Goal: Task Accomplishment & Management: Contribute content

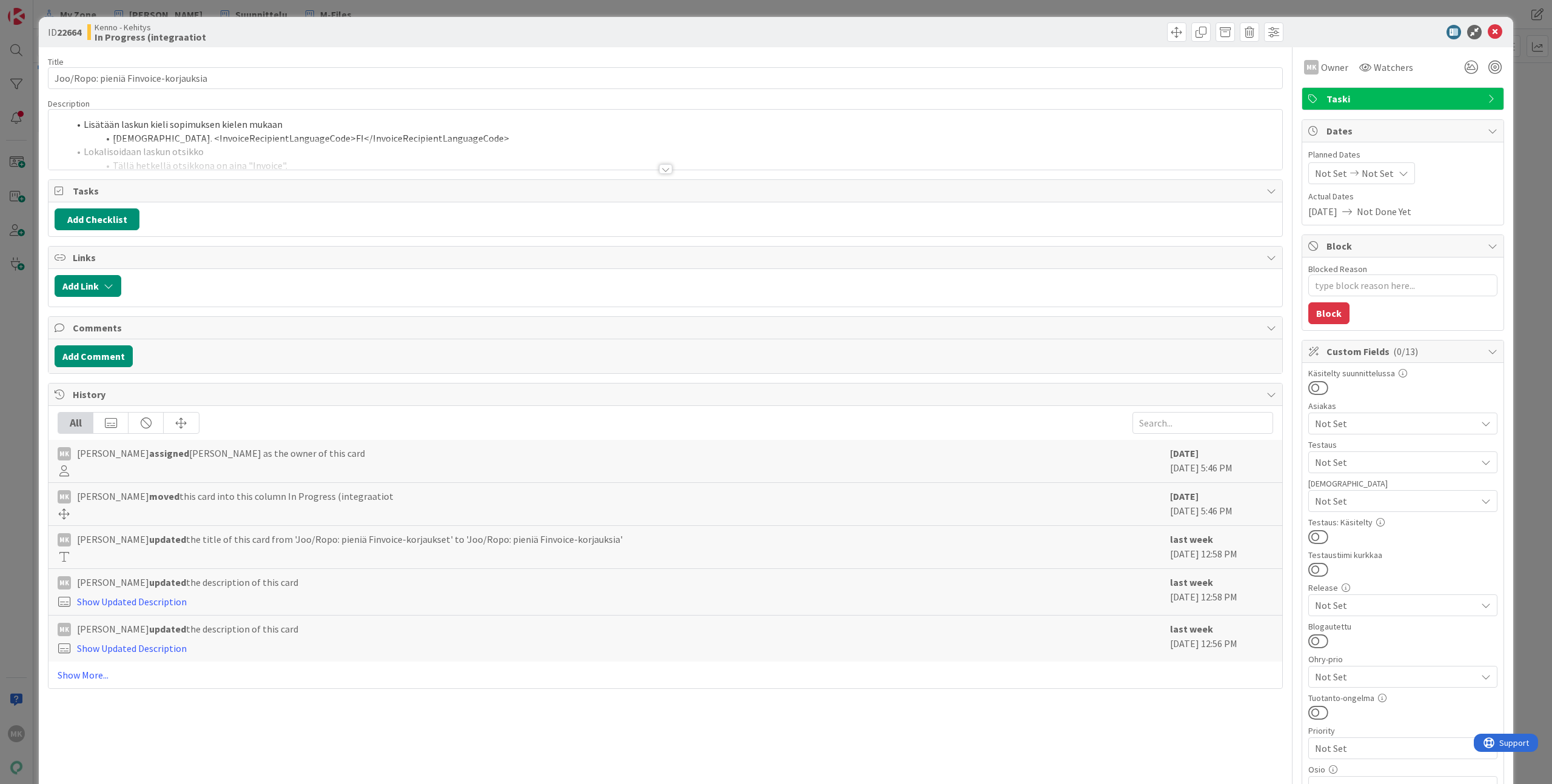
click at [271, 14] on div "ID 22664 Kenno - Kehitys In Progress (integraatiot Title 36 / 128 Joo/Ropo: pie…" at bounding box center [776, 392] width 1552 height 784
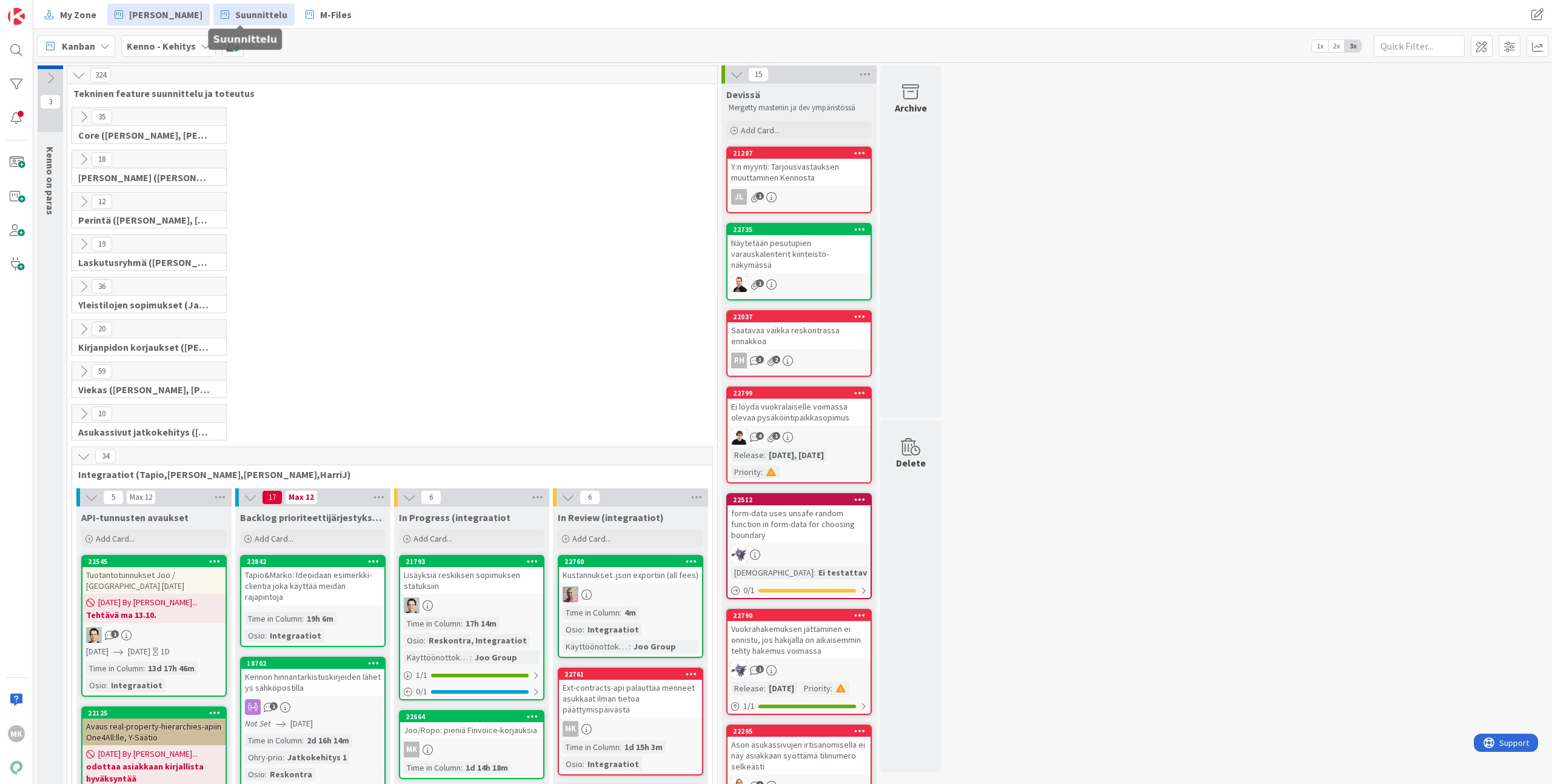
click at [235, 21] on span "Suunnittelu" at bounding box center [261, 14] width 52 height 15
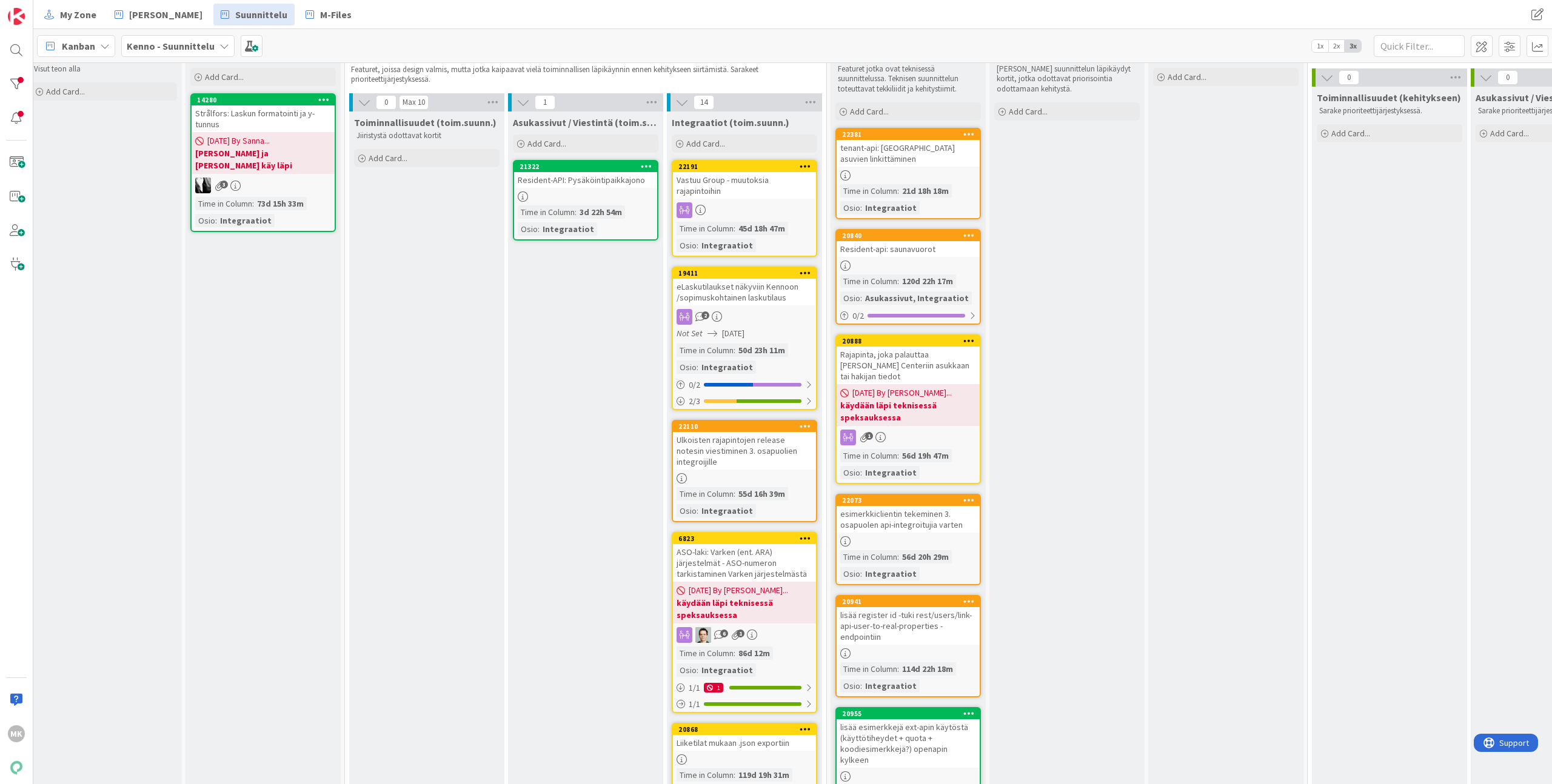
scroll to position [0, 328]
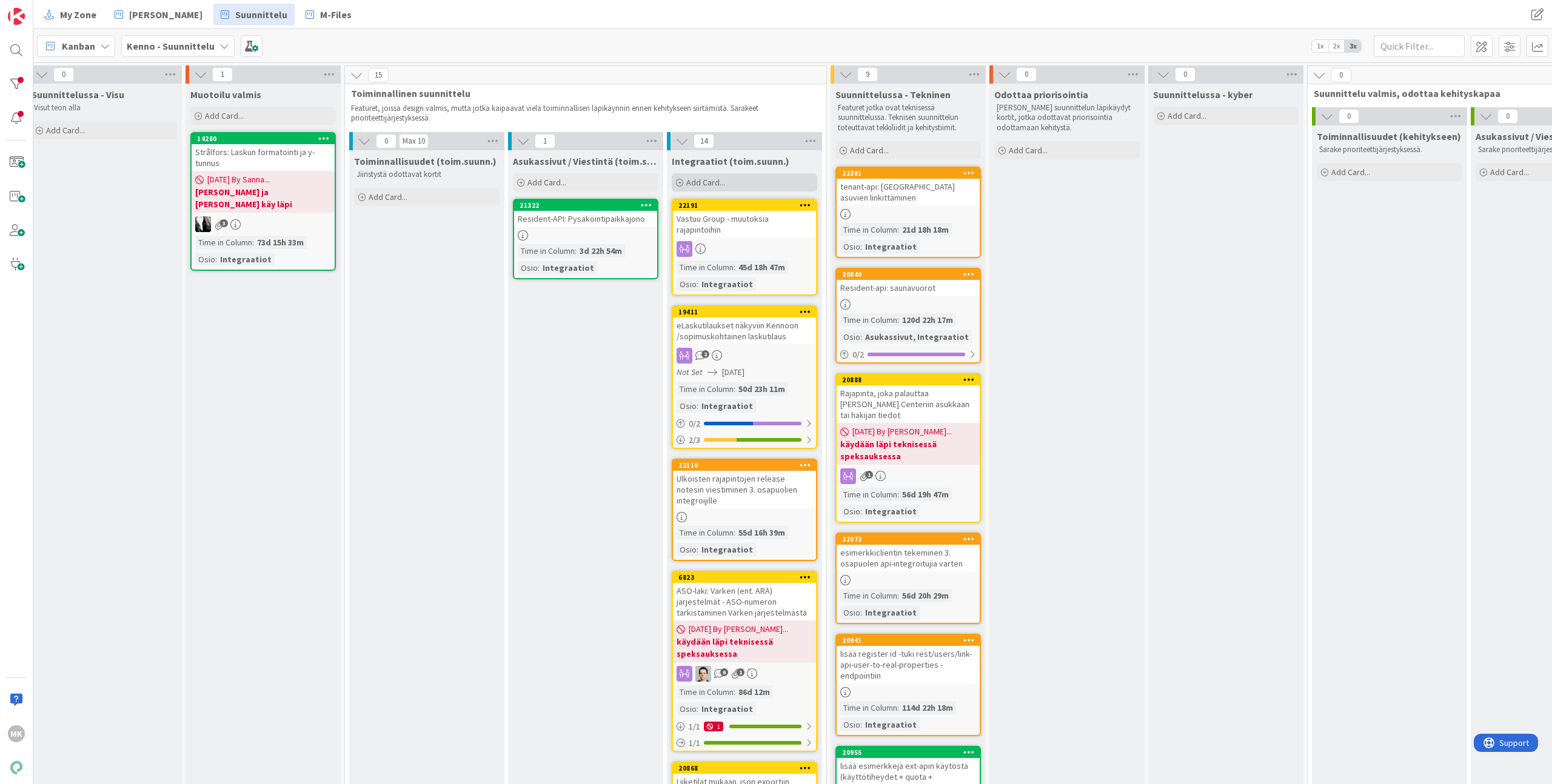
click at [727, 184] on div "Add Card..." at bounding box center [745, 182] width 146 height 18
click at [759, 189] on div "Add Card..." at bounding box center [745, 182] width 146 height 18
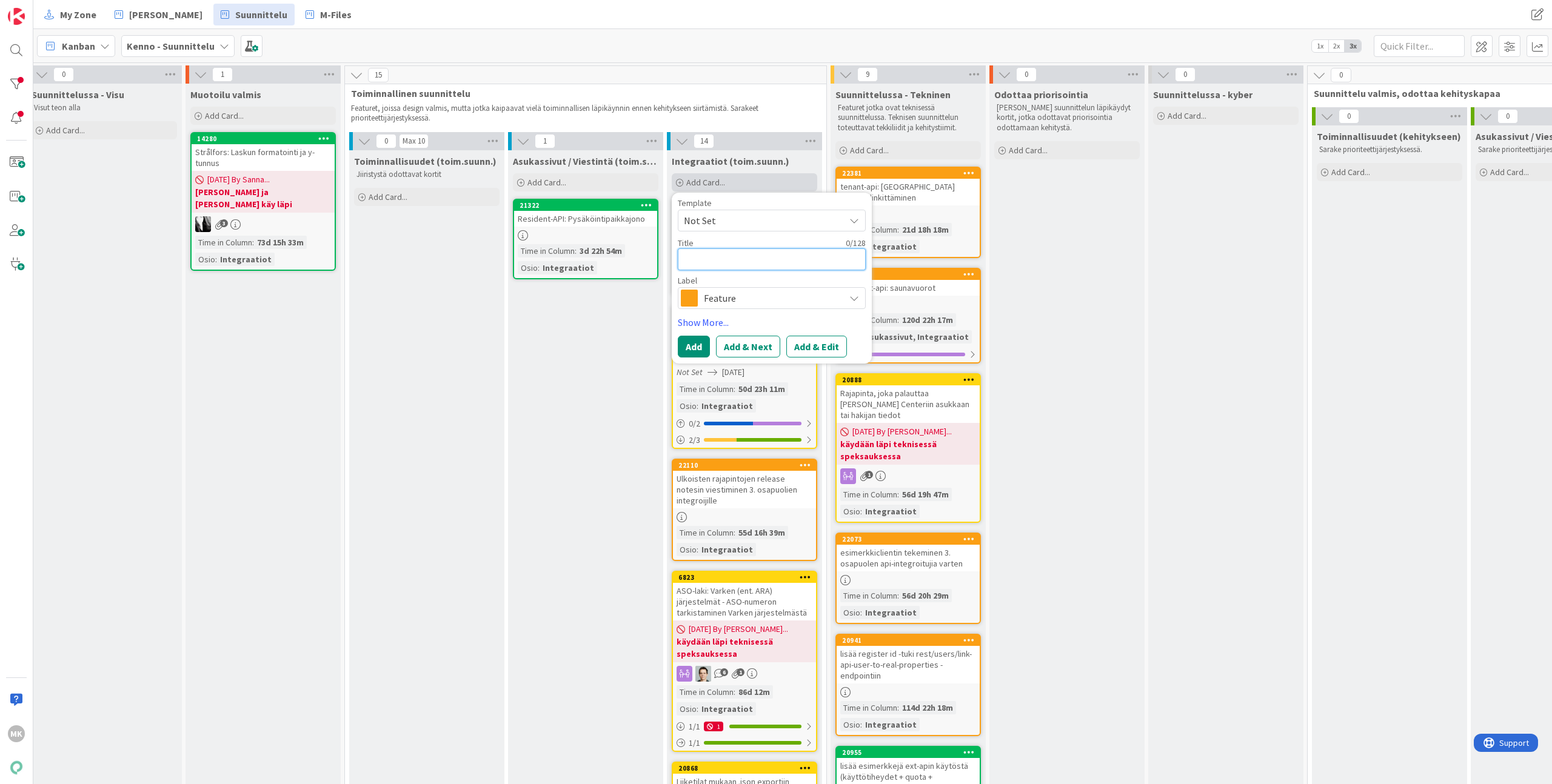
type textarea "x"
type textarea "J"
type textarea "x"
type textarea "Jo"
type textarea "x"
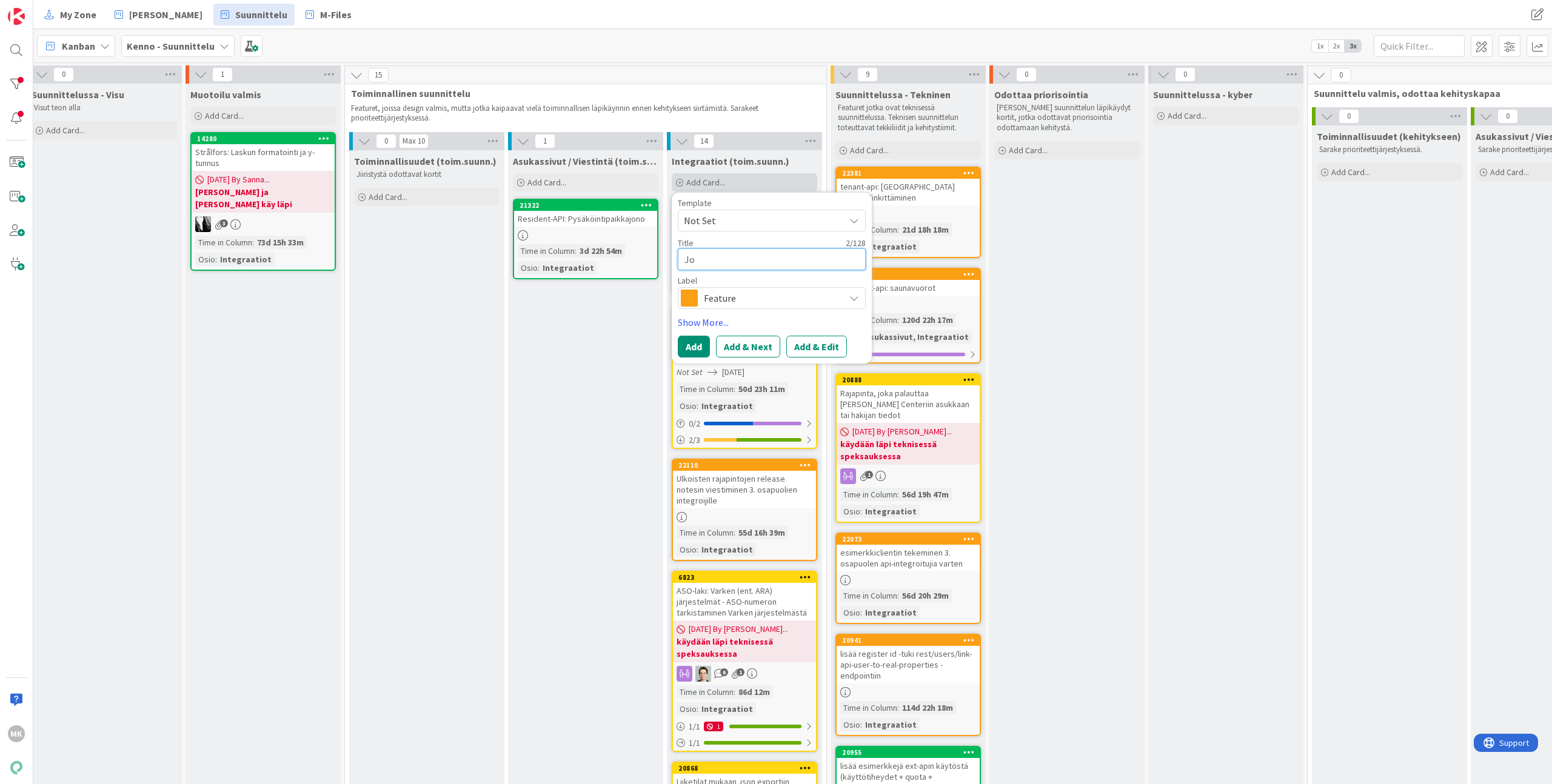
type textarea "Joo"
type textarea "x"
type textarea "Joo/"
type textarea "x"
type textarea "Joo/R"
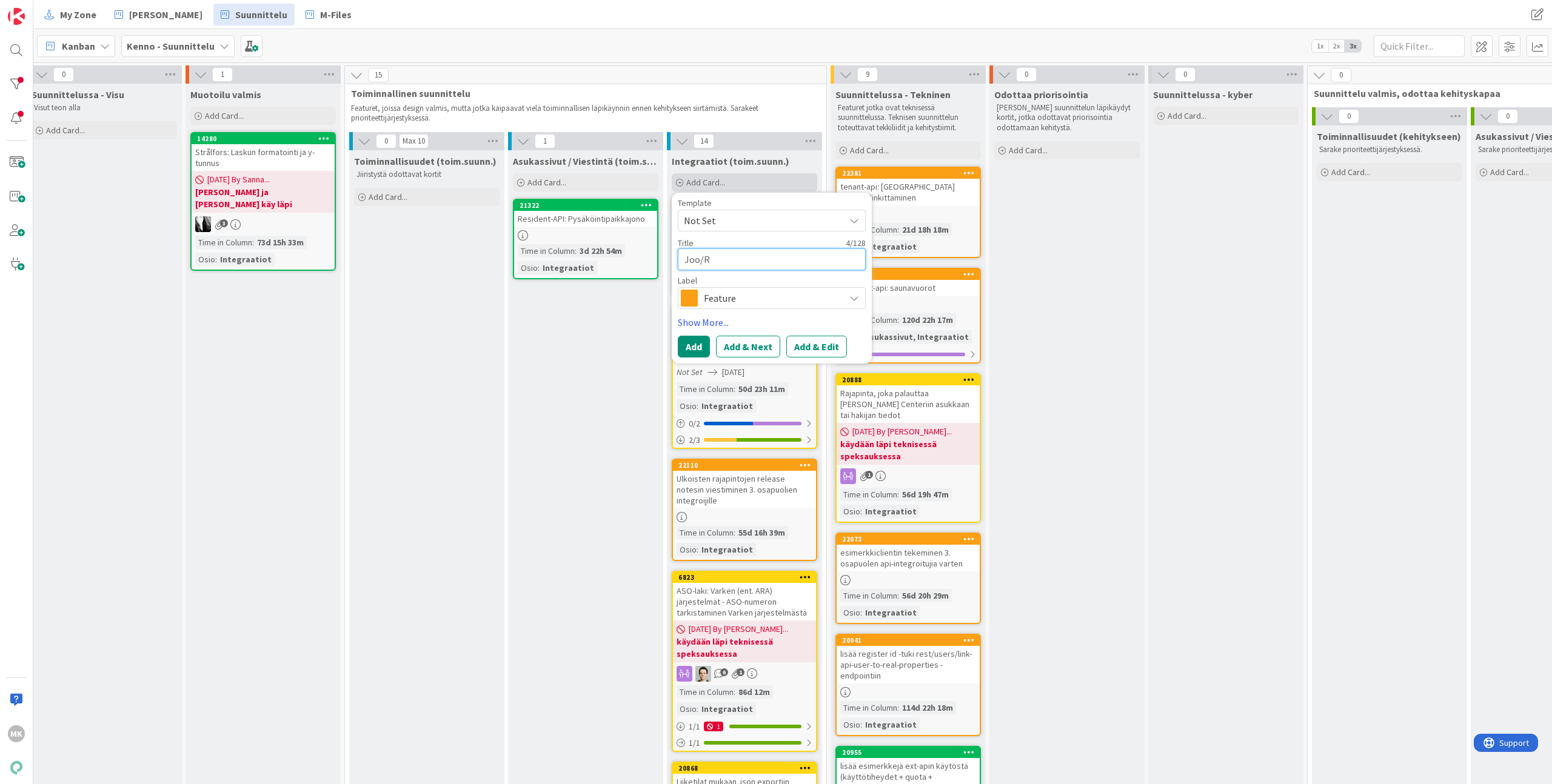
type textarea "x"
type textarea "Joo/Ro"
type textarea "x"
type textarea "Joo/Rop"
type textarea "x"
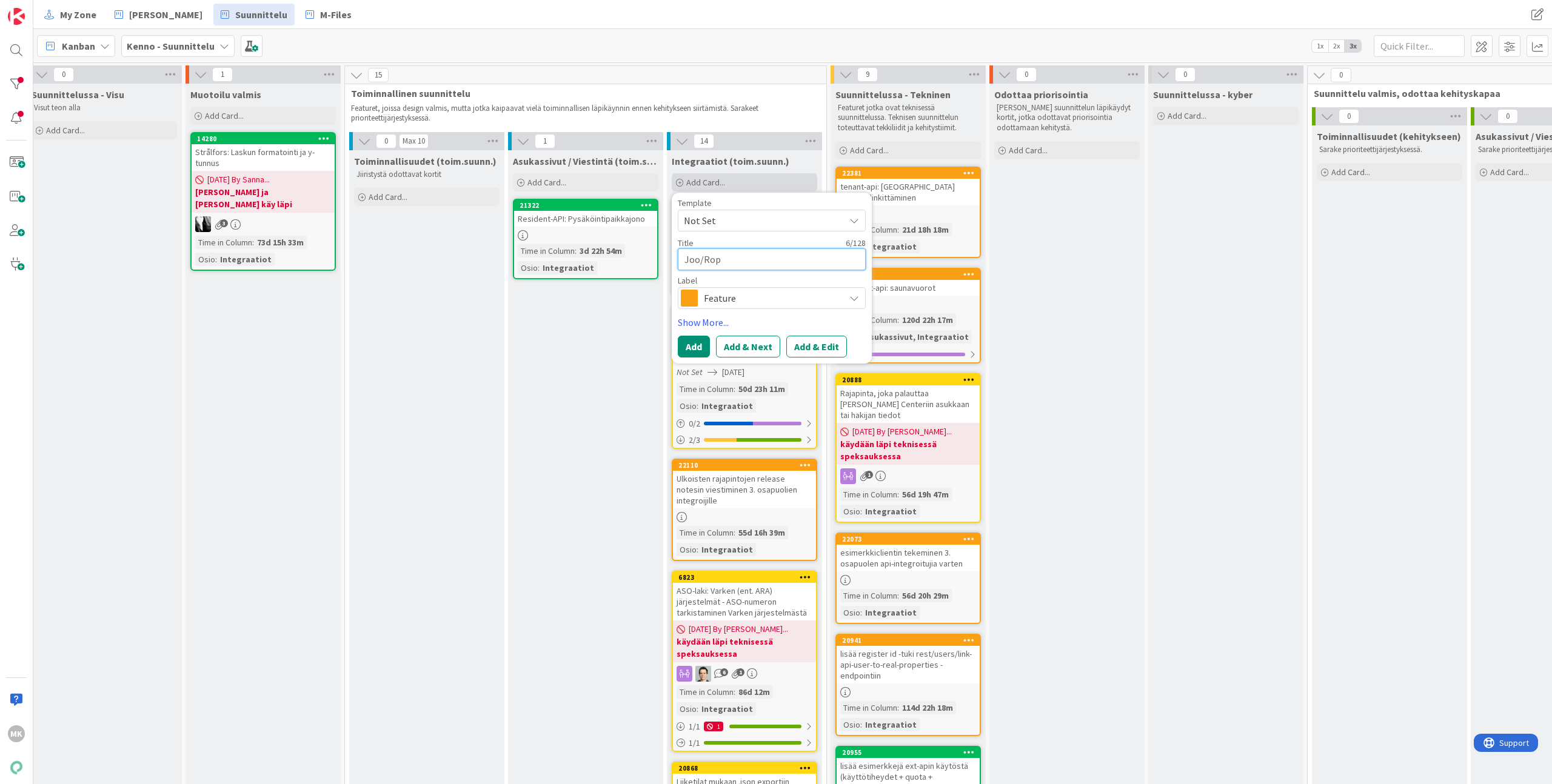
type textarea "Joo/Ropo"
type textarea "x"
type textarea "Joo/Ropo:"
type textarea "x"
type textarea "Joo/Ropo:"
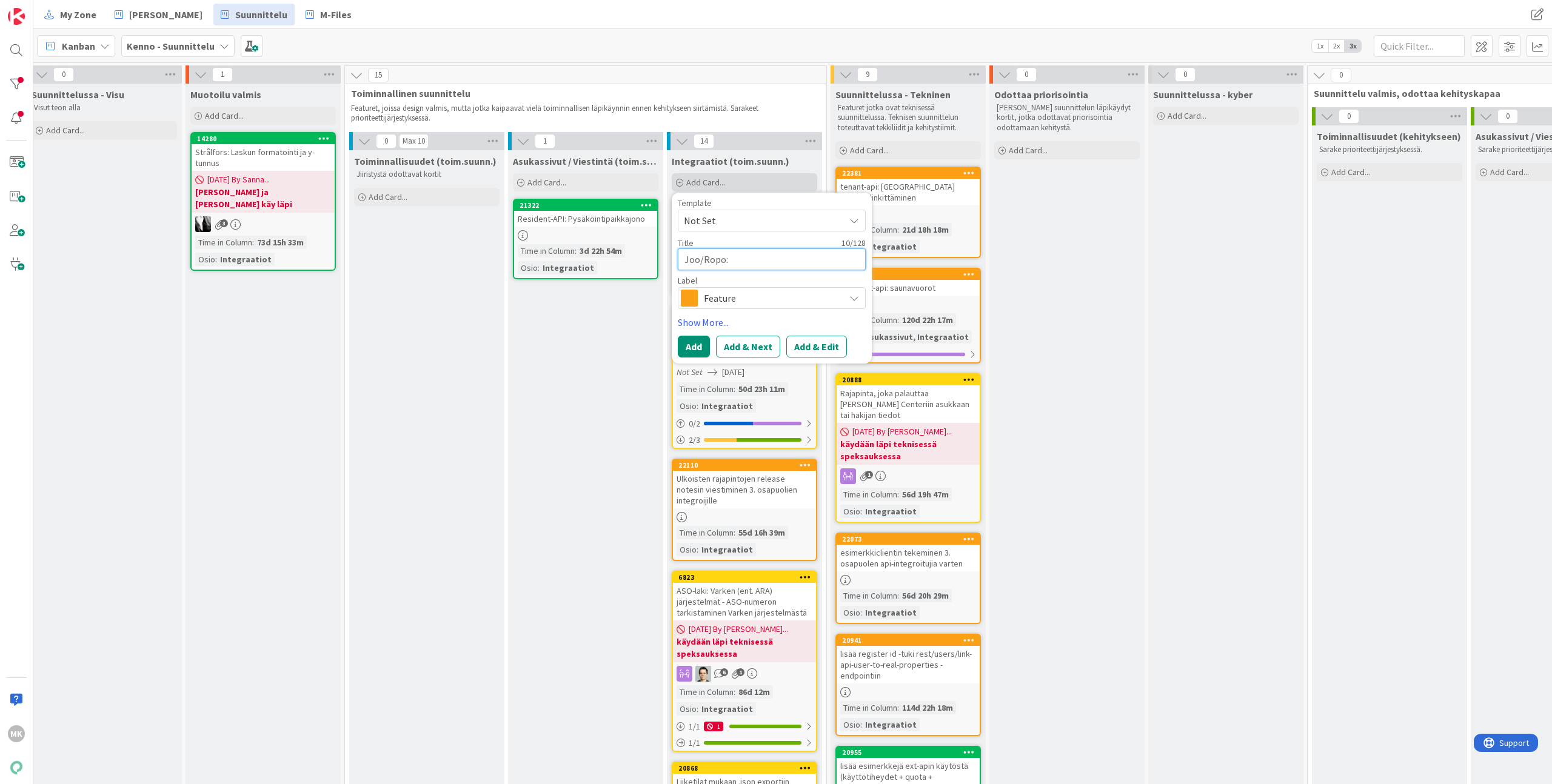
type textarea "x"
type textarea "Joo/Ropo: K"
type textarea "x"
type textarea "Joo/Ropo: Ki"
type textarea "x"
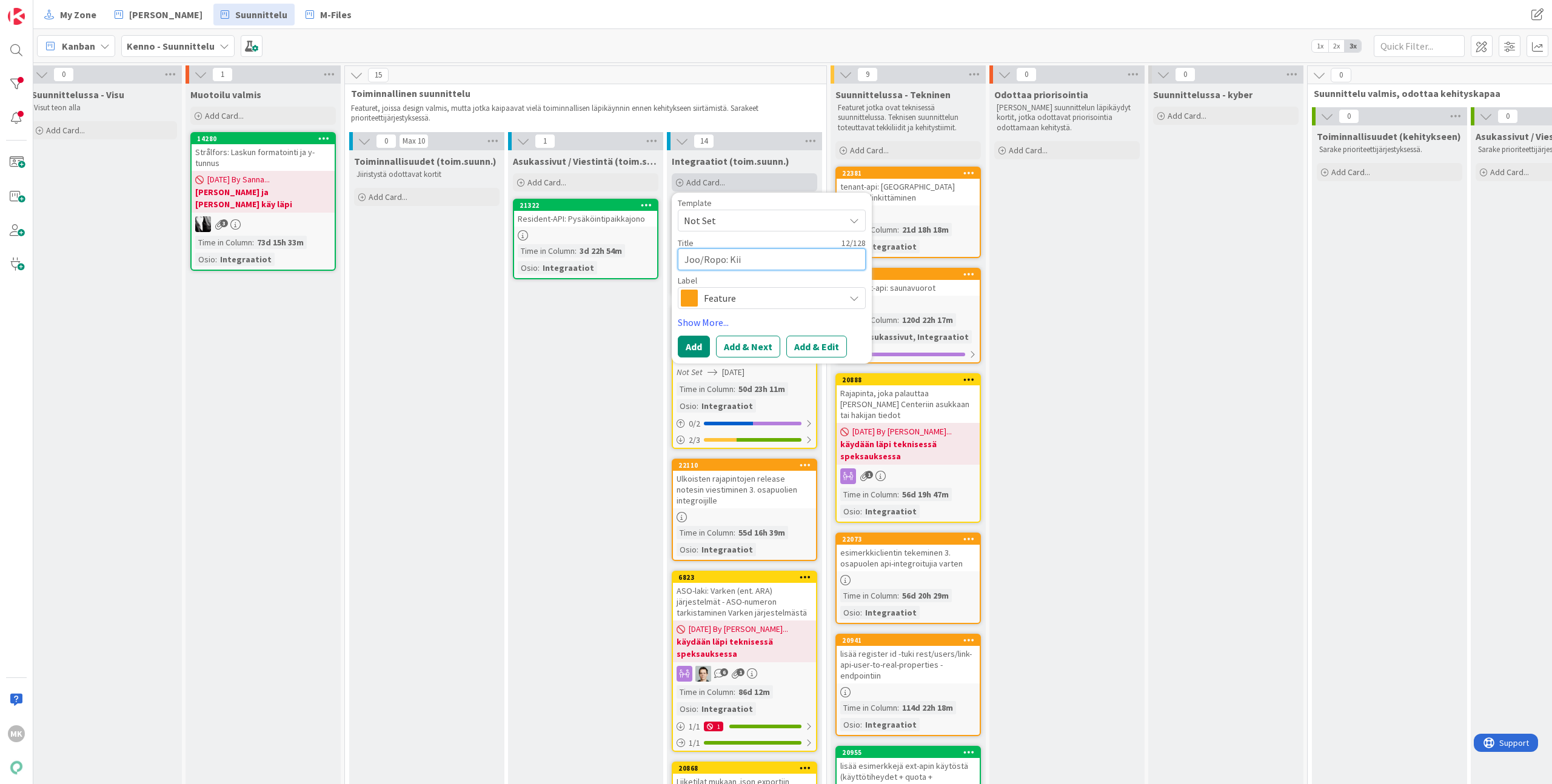
type textarea "Joo/Ropo: Kiin"
type textarea "x"
type textarea "Joo/Ropo: Kiine"
type textarea "x"
type textarea "Joo/Ropo: Kiin"
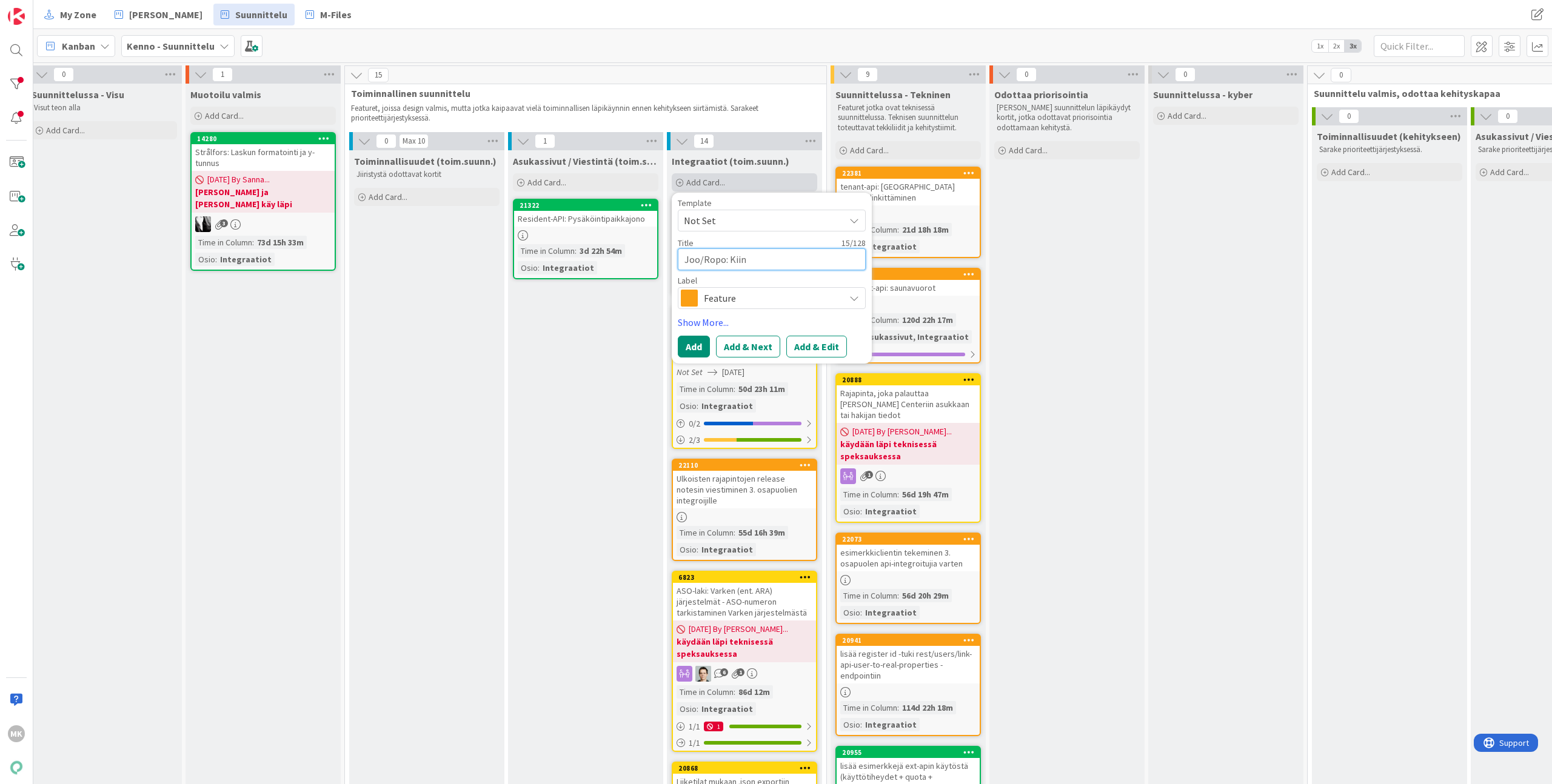
type textarea "x"
type textarea "Joo/Ropo: Kiint"
type textarea "x"
type textarea "Joo/Ropo: Kiinte"
type textarea "x"
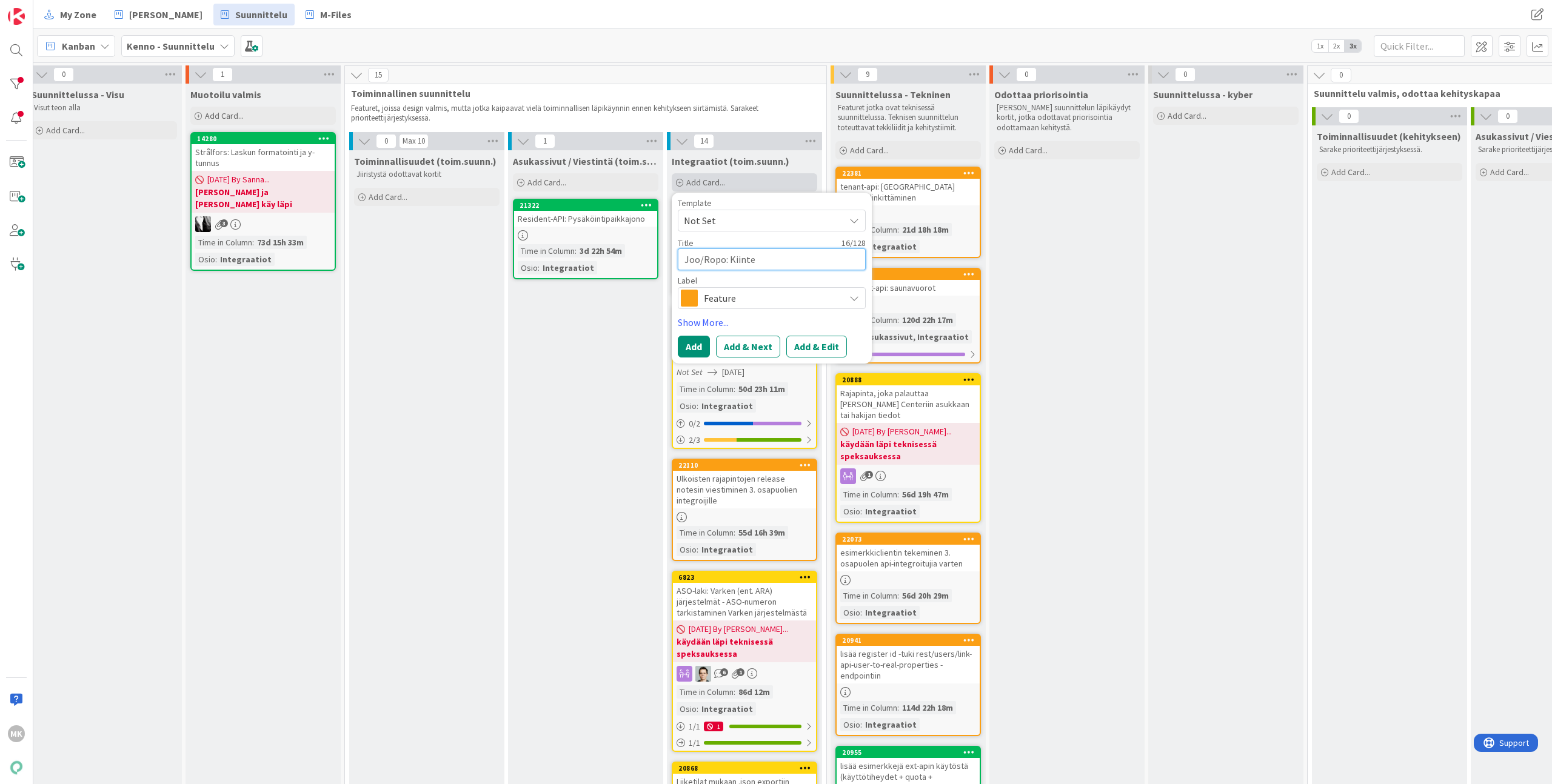
type textarea "Joo/Ropo: Kiintei"
type textarea "x"
type textarea "Joo/Ropo: Kiinteis"
type textarea "x"
type textarea "Joo/Ropo: Kiinteist"
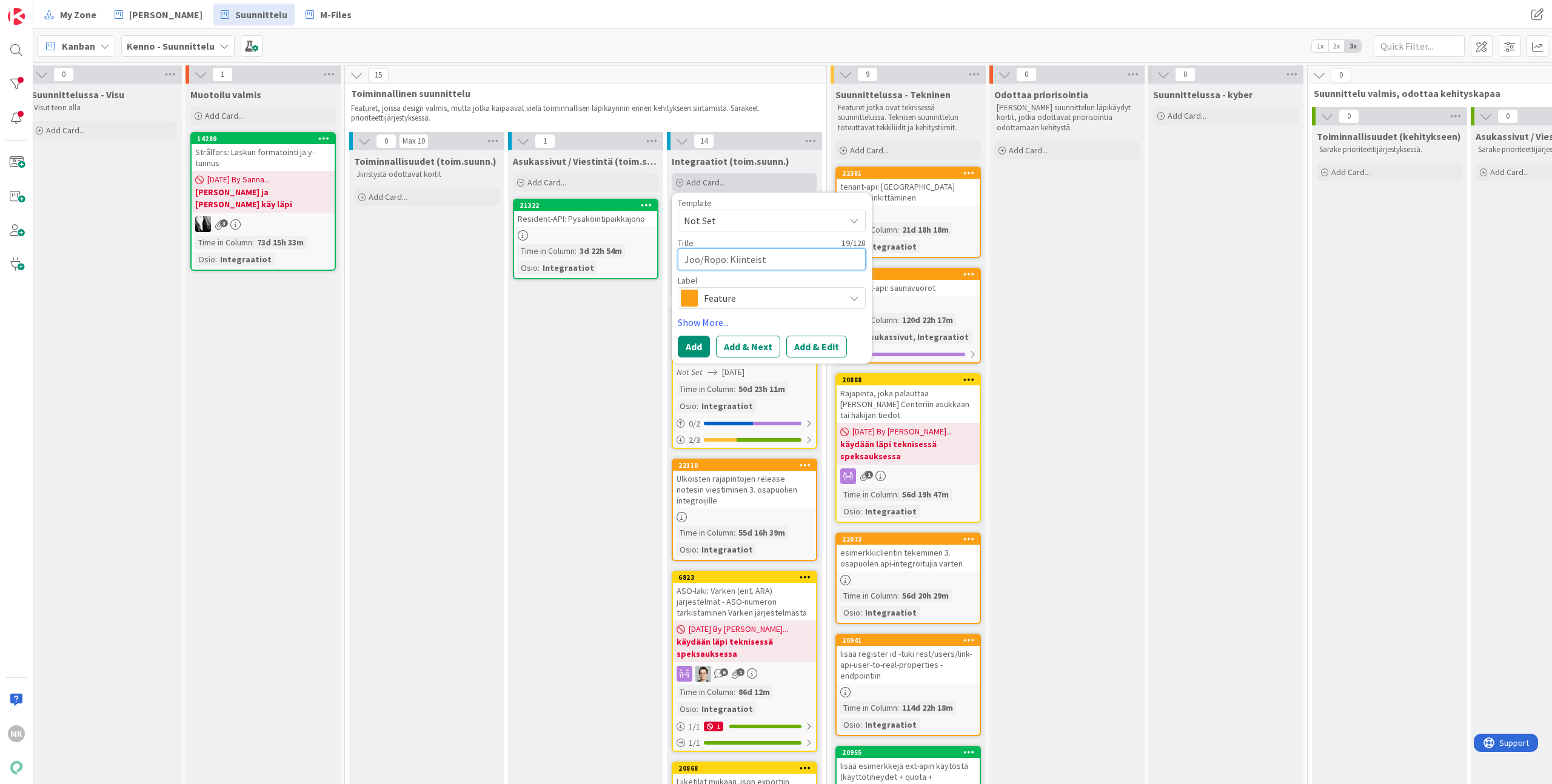
type textarea "x"
type textarea "Joo/Ropo: Kiinteistö"
type textarea "x"
type textarea "Joo/Ropo: Kiinteistöy"
type textarea "x"
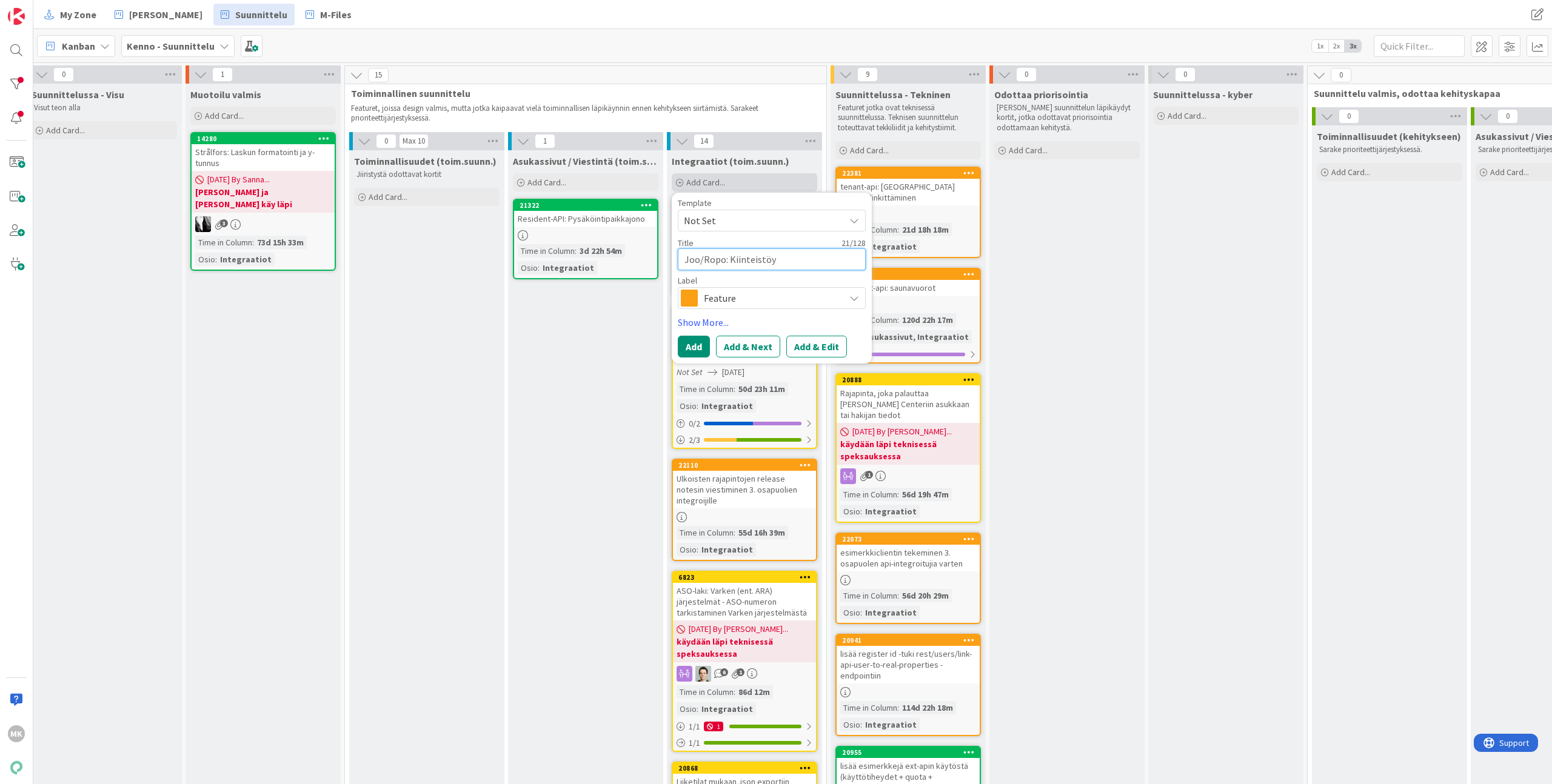
type textarea "Joo/Ropo: Kiinteistöyh"
type textarea "x"
type textarea "Joo/Ropo: Kiinteistöyht"
type textarea "x"
type textarea "Joo/Ropo: Kiinteistöyhti"
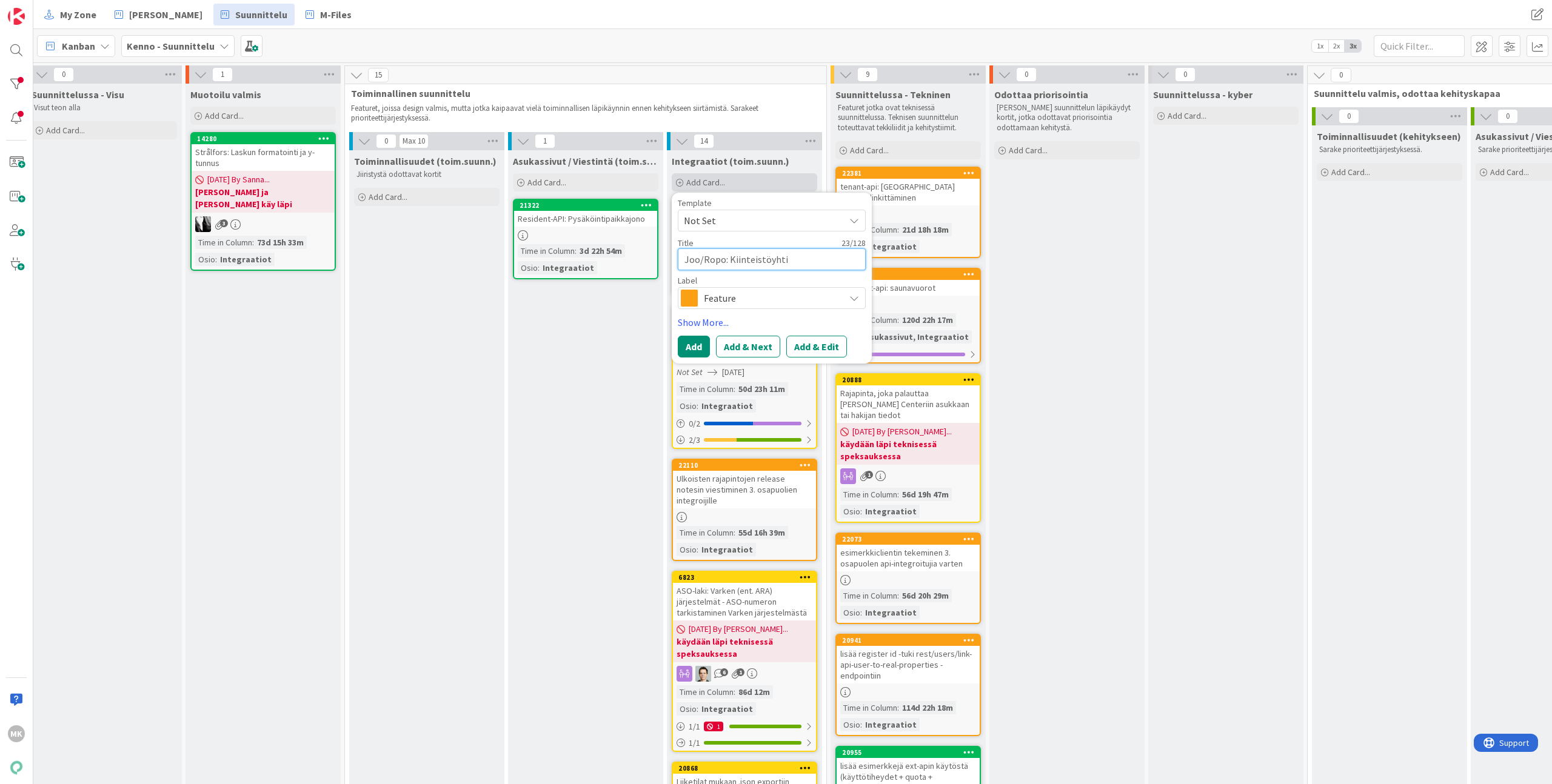
type textarea "x"
type textarea "Joo/Ropo: Kiinteistöyhtiö"
type textarea "x"
type textarea "Joo/Ropo: Kiinteistöyhtiök"
type textarea "x"
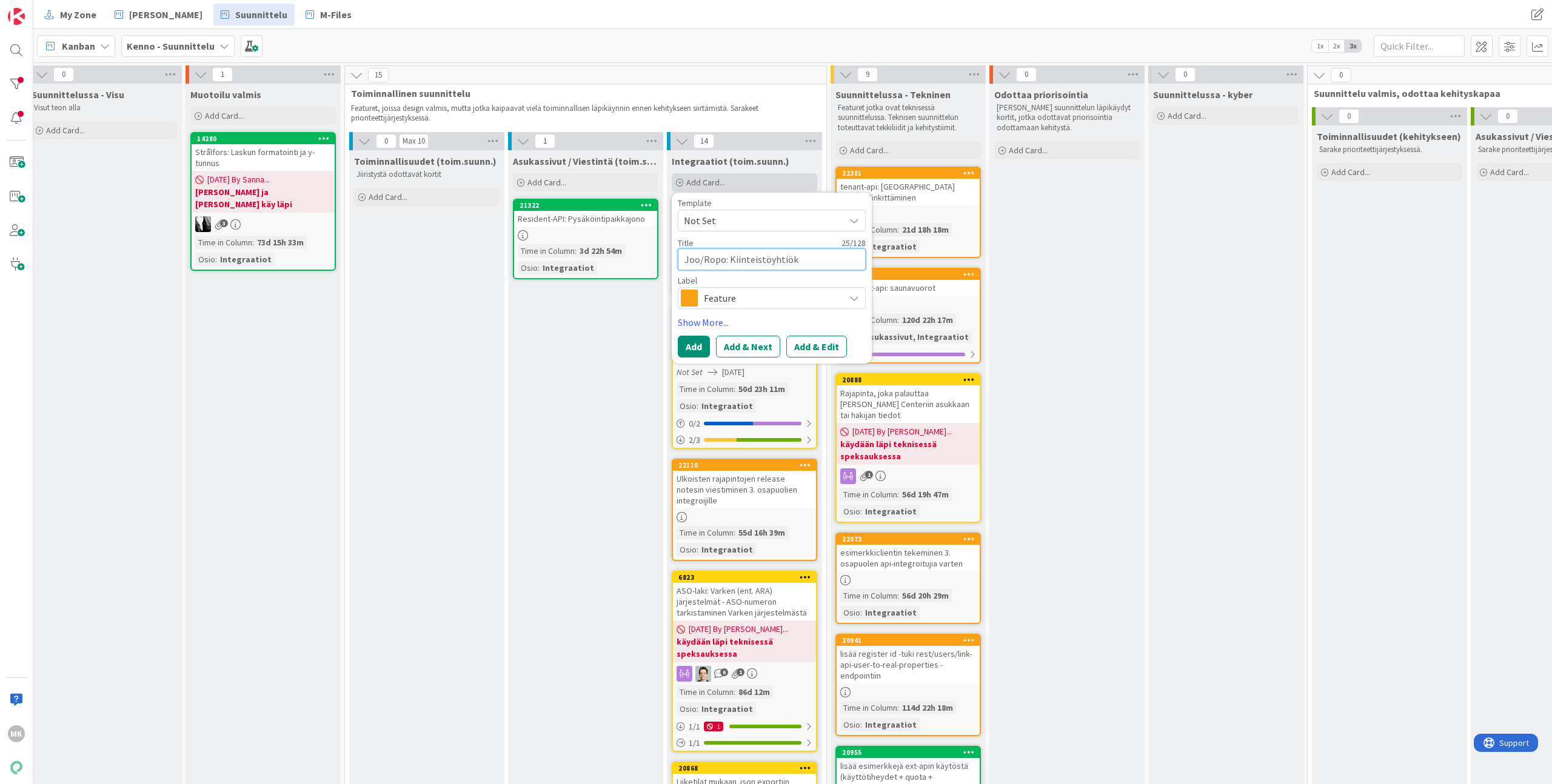
type textarea "Joo/Ropo: Kiinteistöyhtiöko"
type textarea "x"
type textarea "Joo/Ropo: Kiinteistöyhtiökoh"
type textarea "x"
type textarea "Joo/Ropo: Kiinteistöyhtiökoht"
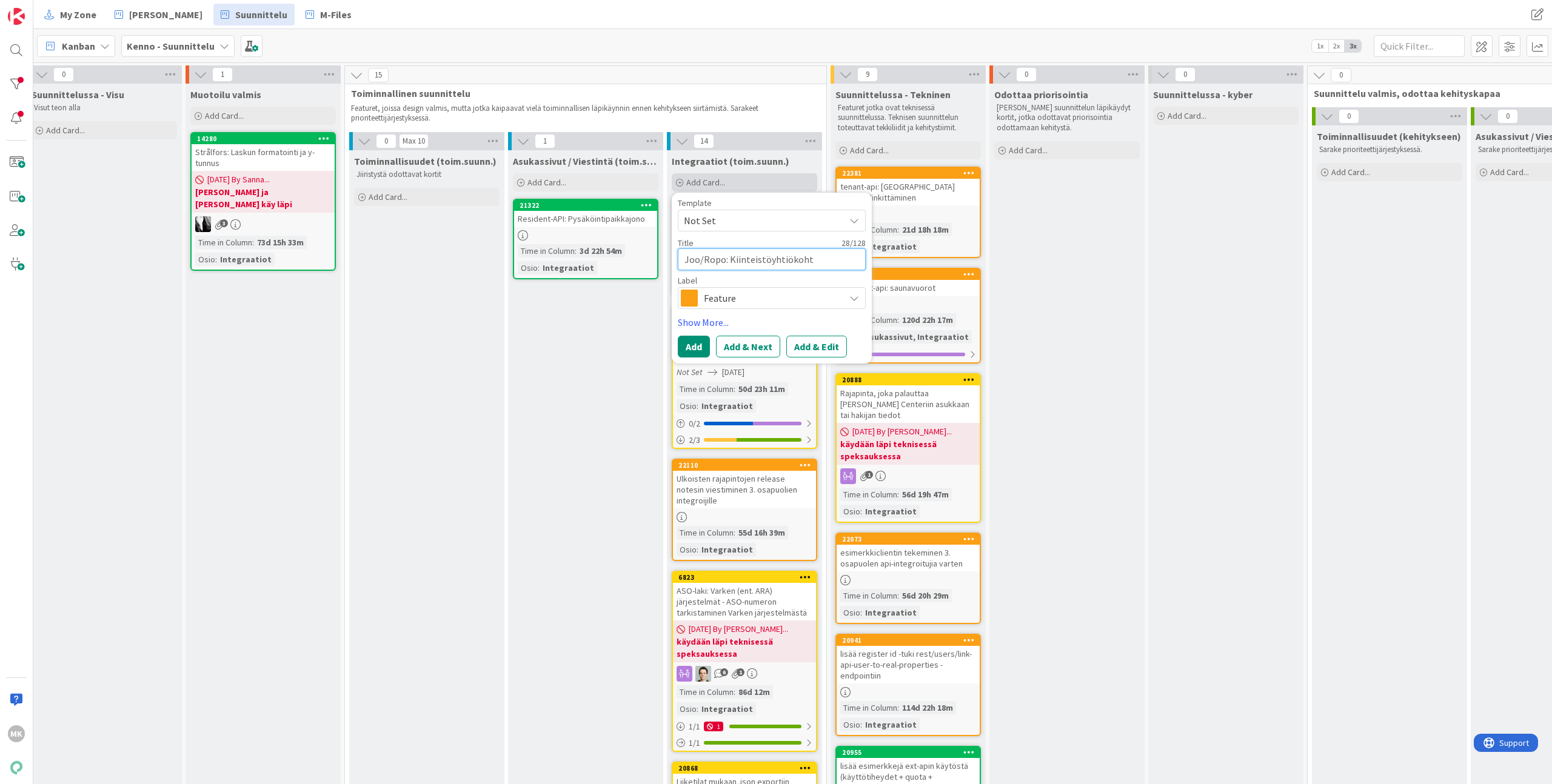
type textarea "x"
type textarea "Joo/Ropo: Kiinteistöyhtiökohta"
type textarea "x"
type textarea "Joo/Ropo: Kiinteistöyhtiökohtai"
type textarea "x"
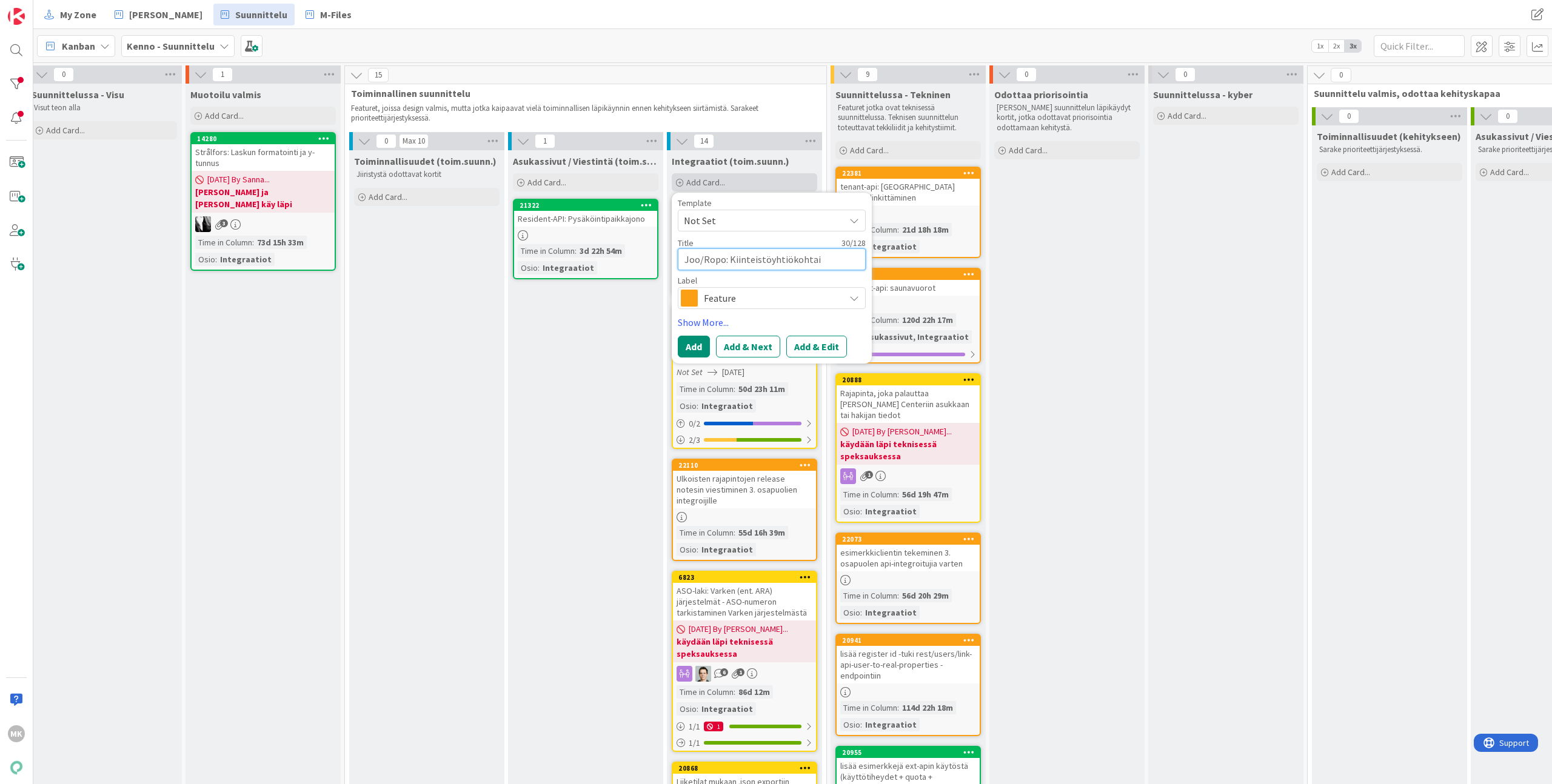
type textarea "Joo/Ropo: Kiinteistöyhtiökohtain"
type textarea "x"
type textarea "Joo/Ropo: Kiinteistöyhtiökohtaine"
type textarea "x"
type textarea "Joo/Ropo: Kiinteistöyhtiökohtainen"
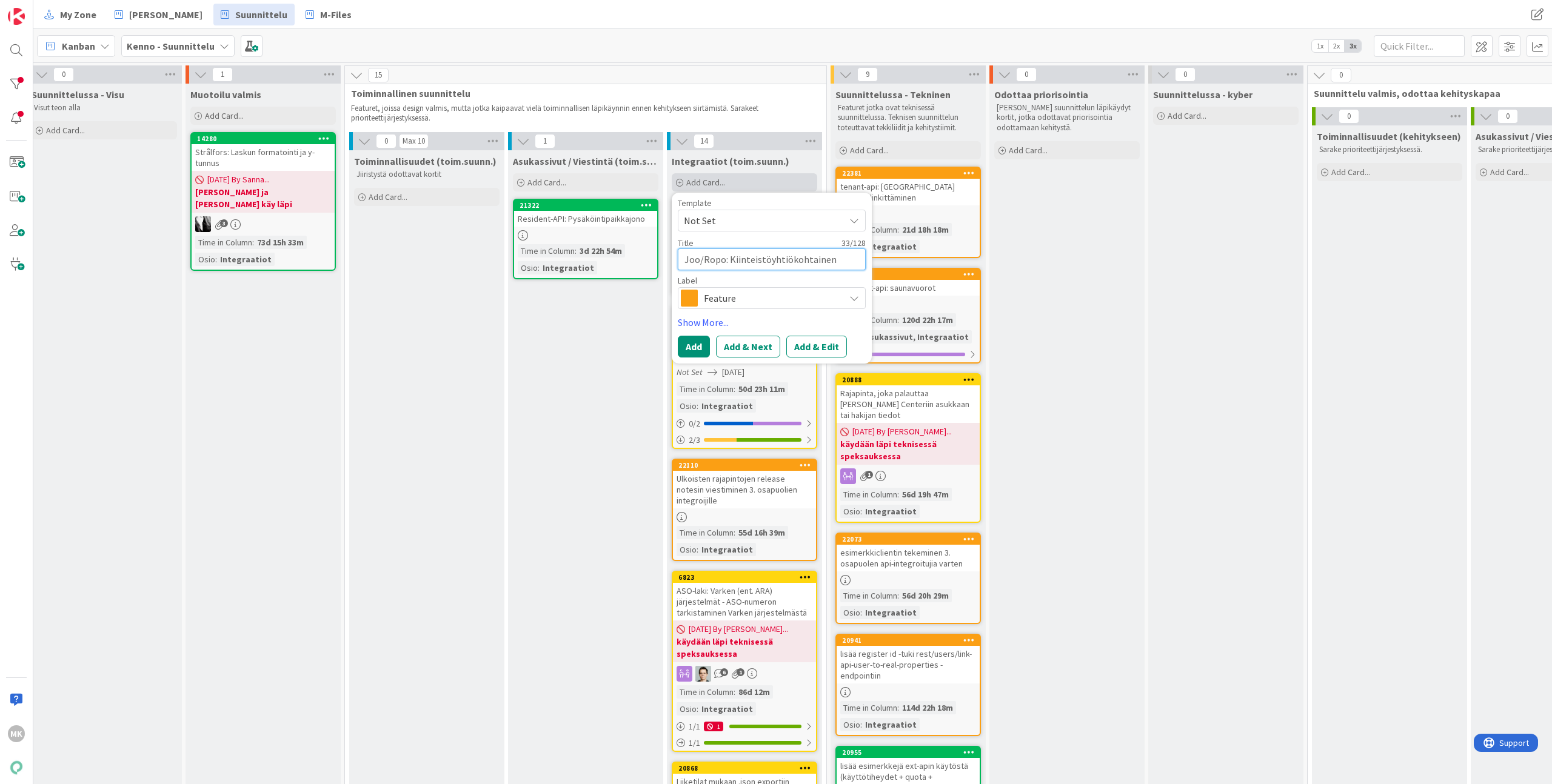
type textarea "x"
type textarea "Joo/Ropo: Kiinteistöyhtiökohtainen"
type textarea "x"
type textarea "Joo/Ropo: Kiinteistöyhtiökohtainen S"
type textarea "x"
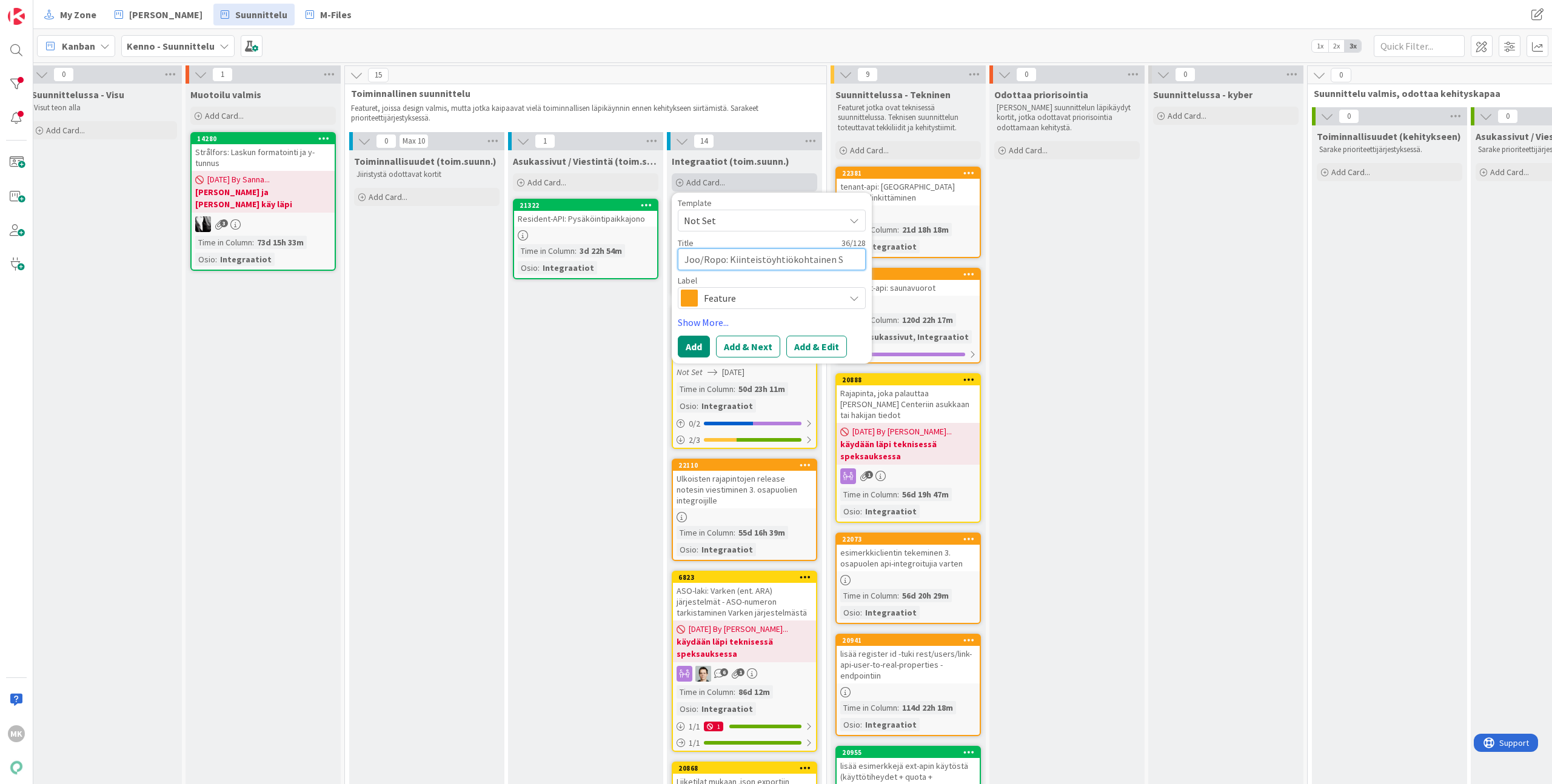
type textarea "Joo/Ropo: Kiinteistöyhtiökohtainen SF"
type textarea "x"
type textarea "Joo/Ropo: Kiinteistöyhtiökohtainen SFP"
type textarea "x"
type textarea "Joo/Ropo: Kiinteistöyhtiökohtainen SF"
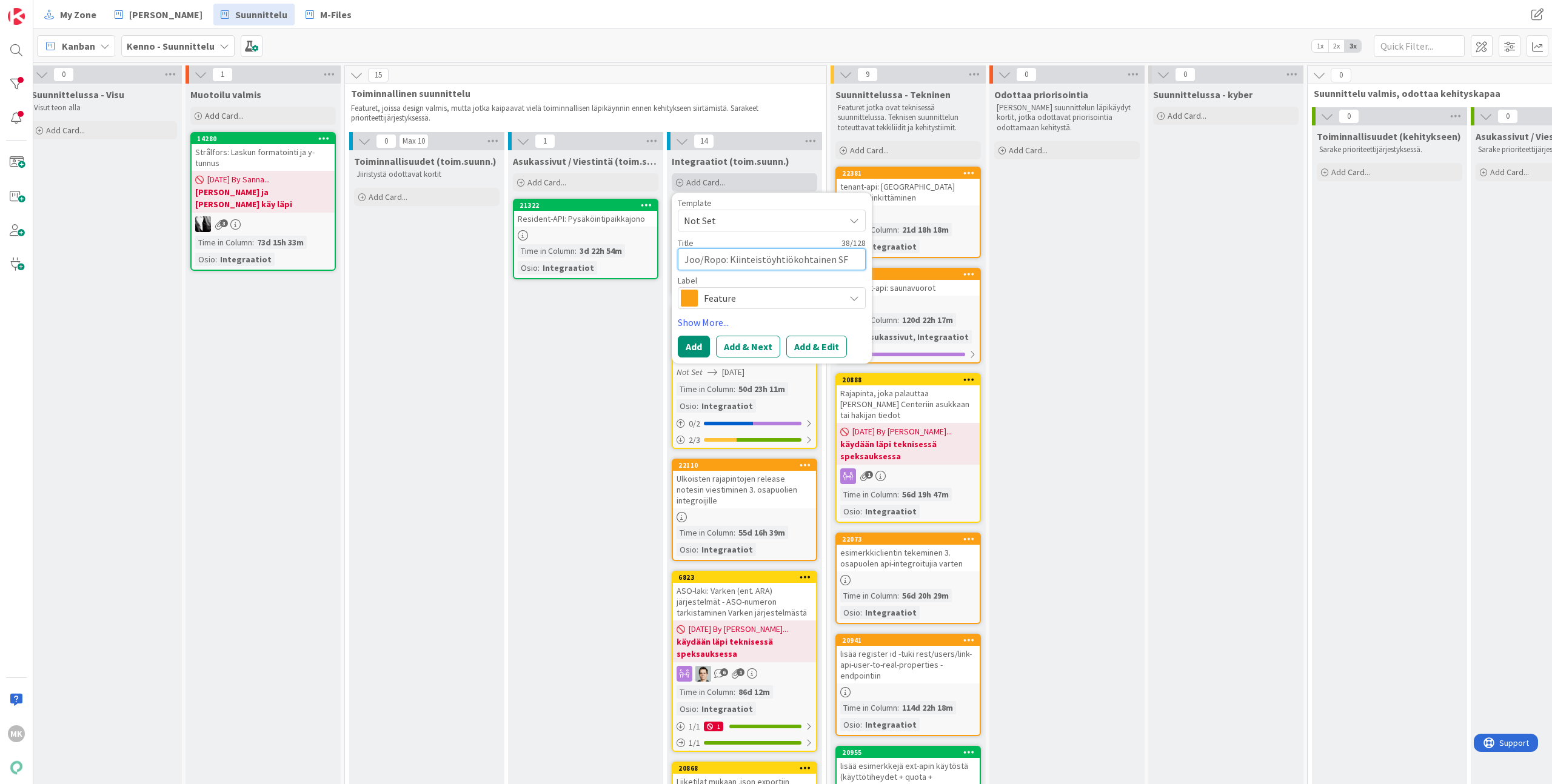
type textarea "x"
type textarea "Joo/Ropo: Kiinteistöyhtiökohtainen SFT"
type textarea "x"
type textarea "Joo/Ropo: Kiinteistöyhtiökohtainen SFTP"
type textarea "x"
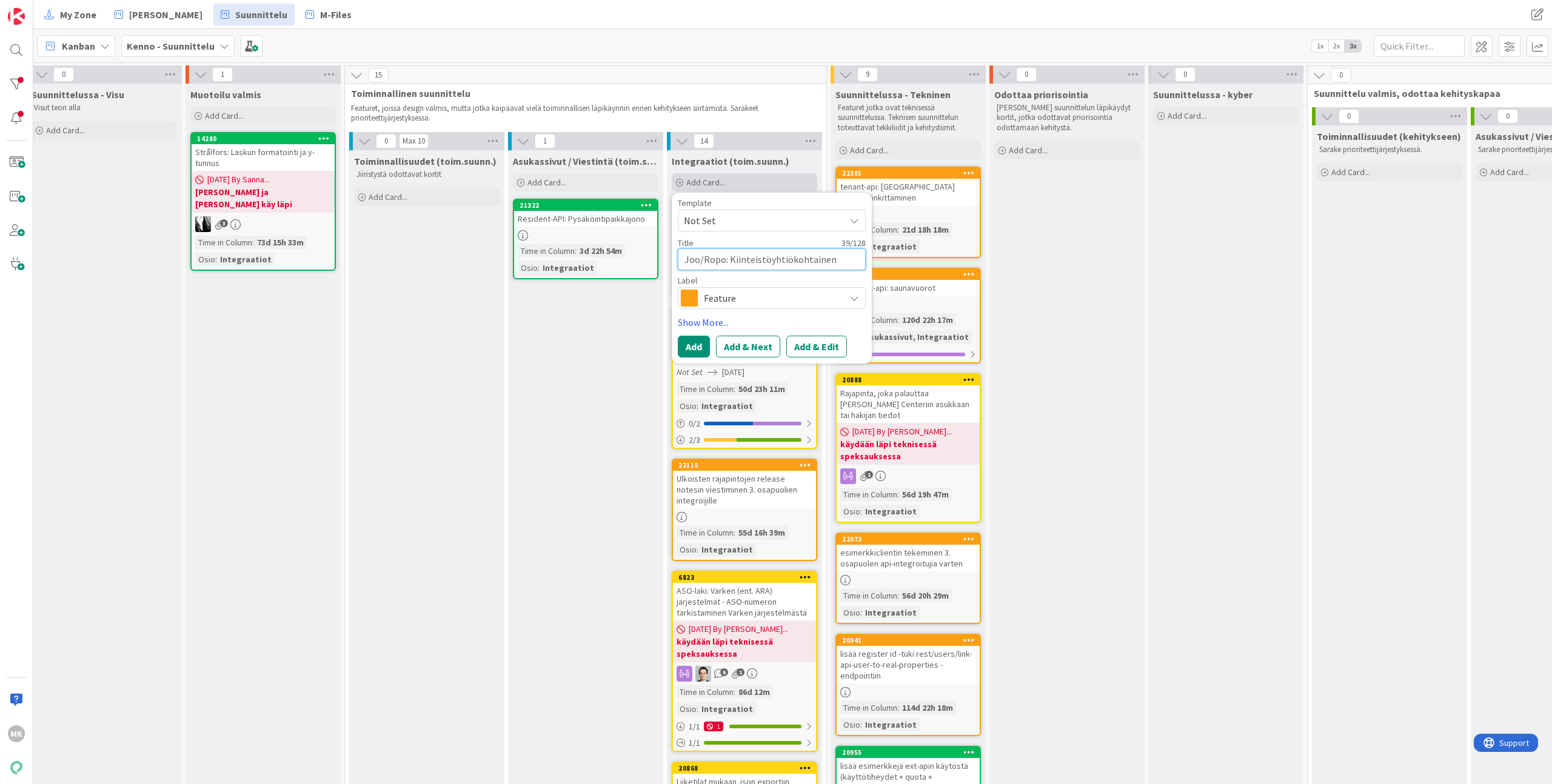
type textarea "Joo/Ropo: Kiinteistöyhtiökohtainen SFTP-"
type textarea "x"
type textarea "Joo/Ropo: Kiinteistöyhtiökohtainen SFTP-k"
type textarea "x"
type textarea "Joo/Ropo: Kiinteistöyhtiökohtainen SFTP-ko"
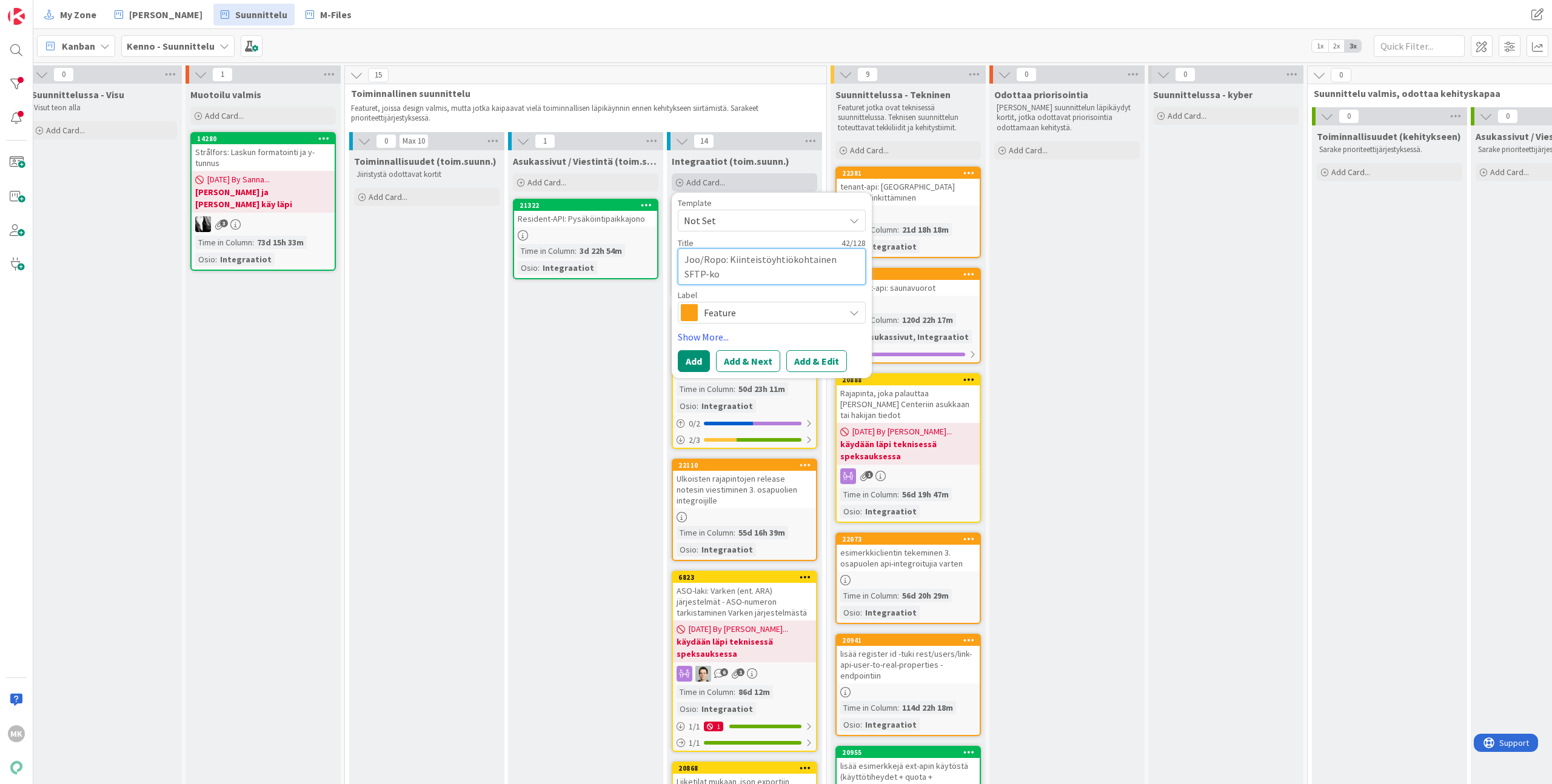
type textarea "x"
type textarea "Joo/Ropo: Kiinteistöyhtiökohtainen SFTP-kon"
type textarea "x"
type textarea "Joo/Ropo: Kiinteistöyhtiökohtainen SFTP-koni"
type textarea "x"
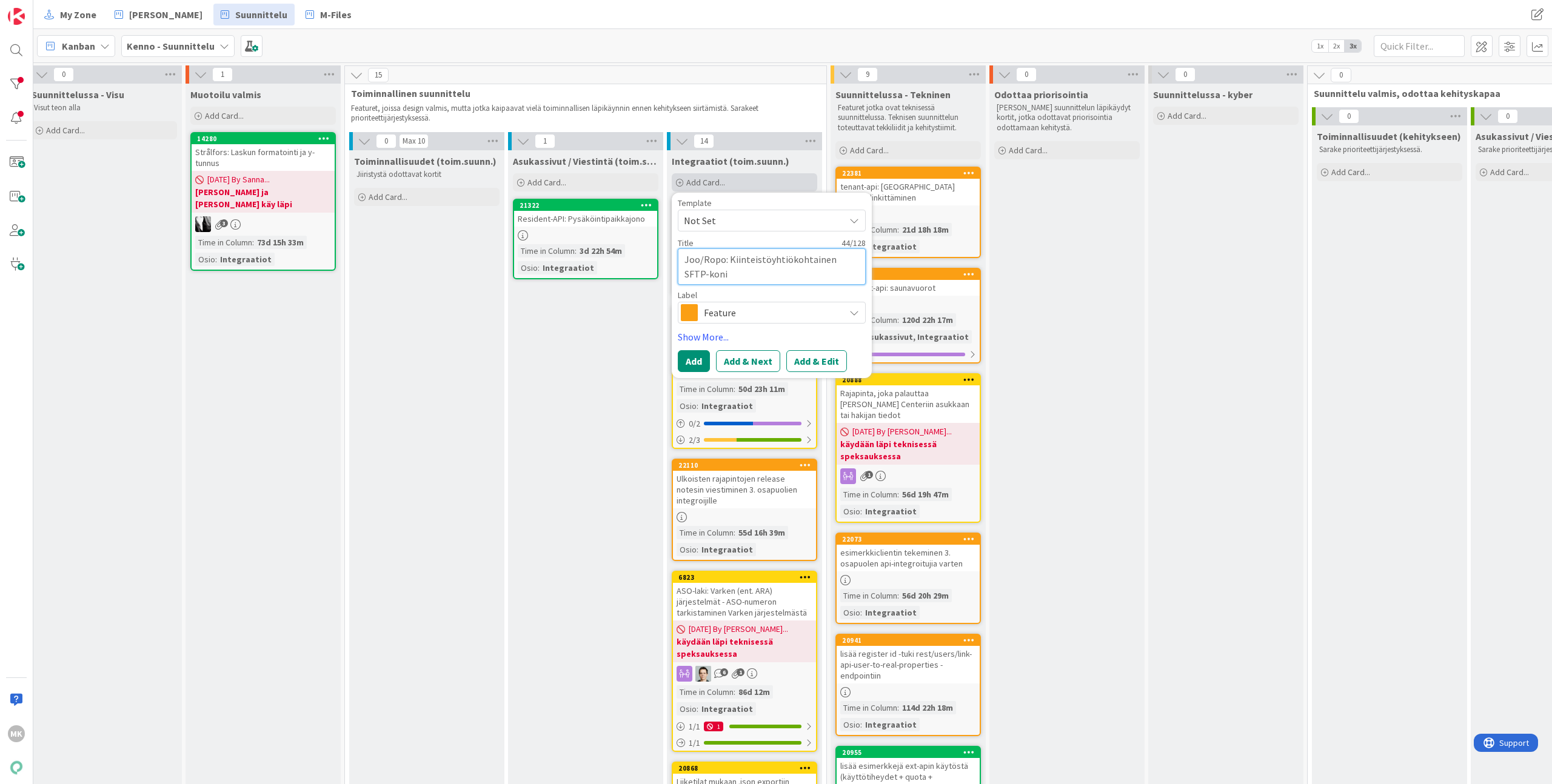
type textarea "Joo/Ropo: Kiinteistöyhtiökohtainen SFTP-kon"
type textarea "x"
type textarea "Joo/Ropo: Kiinteistöyhtiökohtainen SFTP-konf"
type textarea "x"
type textarea "Joo/Ropo: Kiinteistöyhtiökohtainen SFTP-konfi"
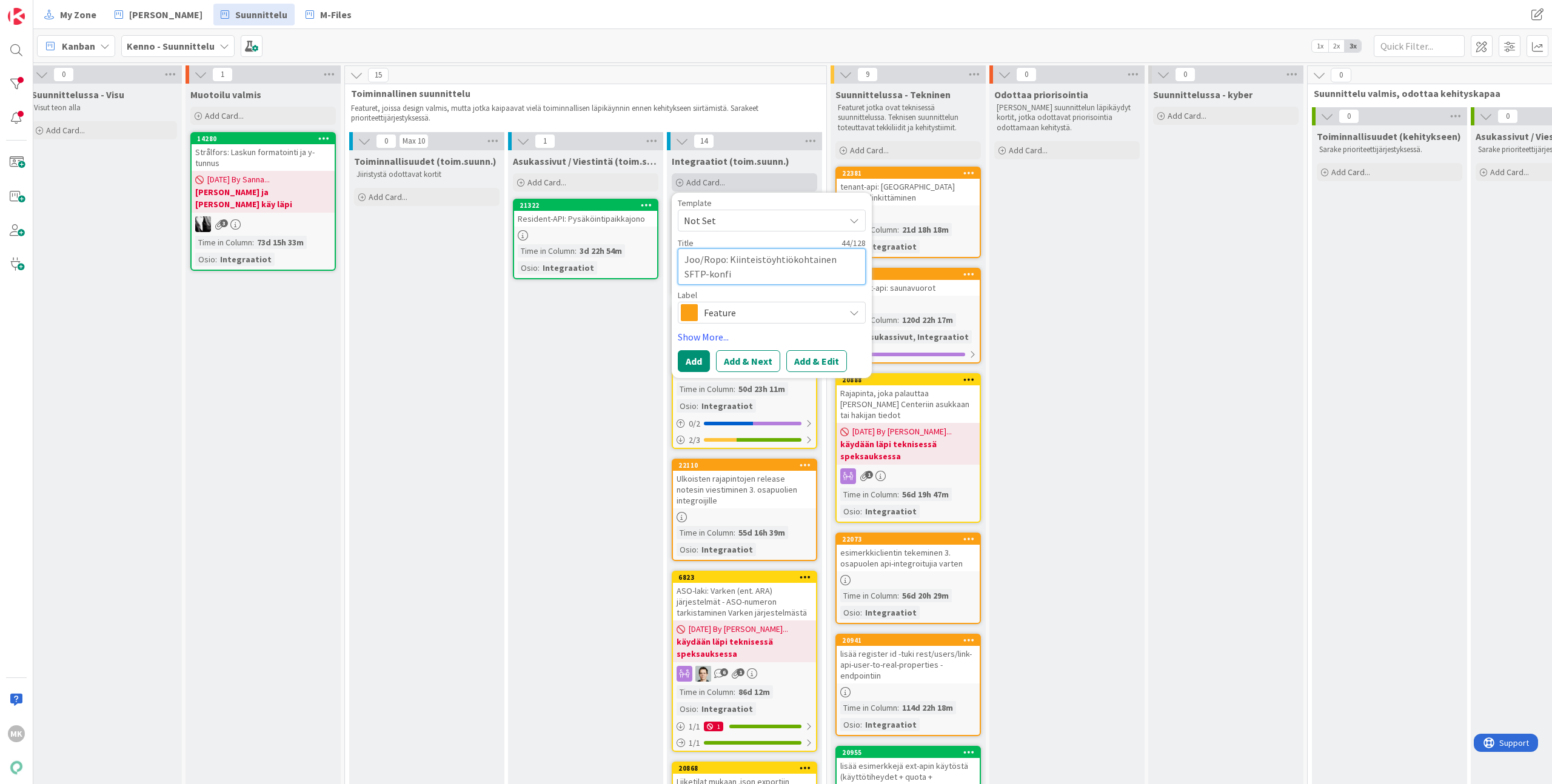
type textarea "x"
type textarea "Joo/Ropo: Kiinteistöyhtiökohtainen SFTP-konfig"
type textarea "x"
type textarea "Joo/Ropo: Kiinteistöyhtiökohtainen SFTP-konfigu"
type textarea "x"
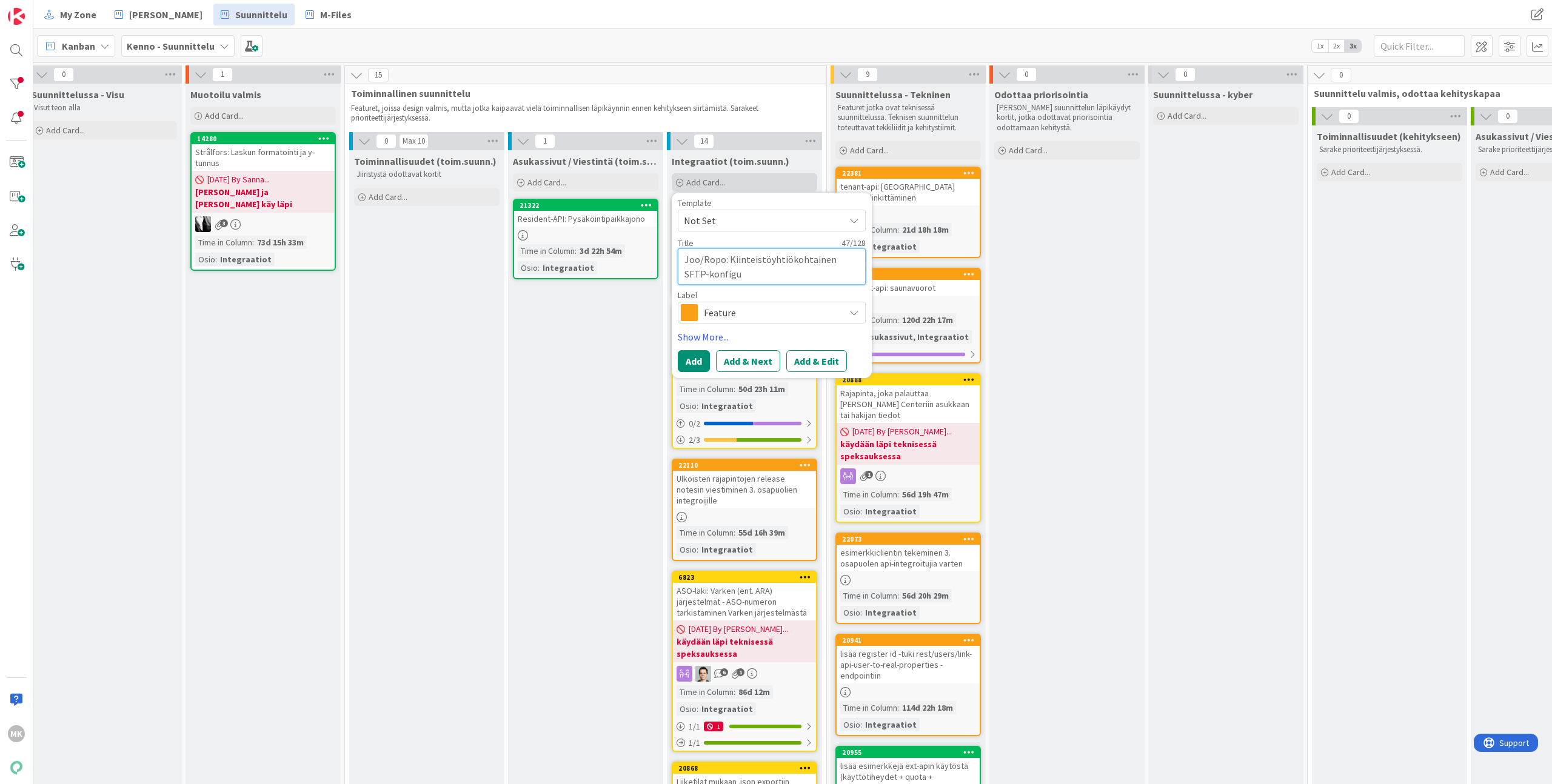
type textarea "Joo/Ropo: Kiinteistöyhtiökohtainen SFTP-konfigur"
type textarea "x"
type textarea "Joo/Ropo: Kiinteistöyhtiökohtainen SFTP-konfigura"
type textarea "x"
type textarea "Joo/Ropo: Kiinteistöyhtiökohtainen SFTP-konfiguraa"
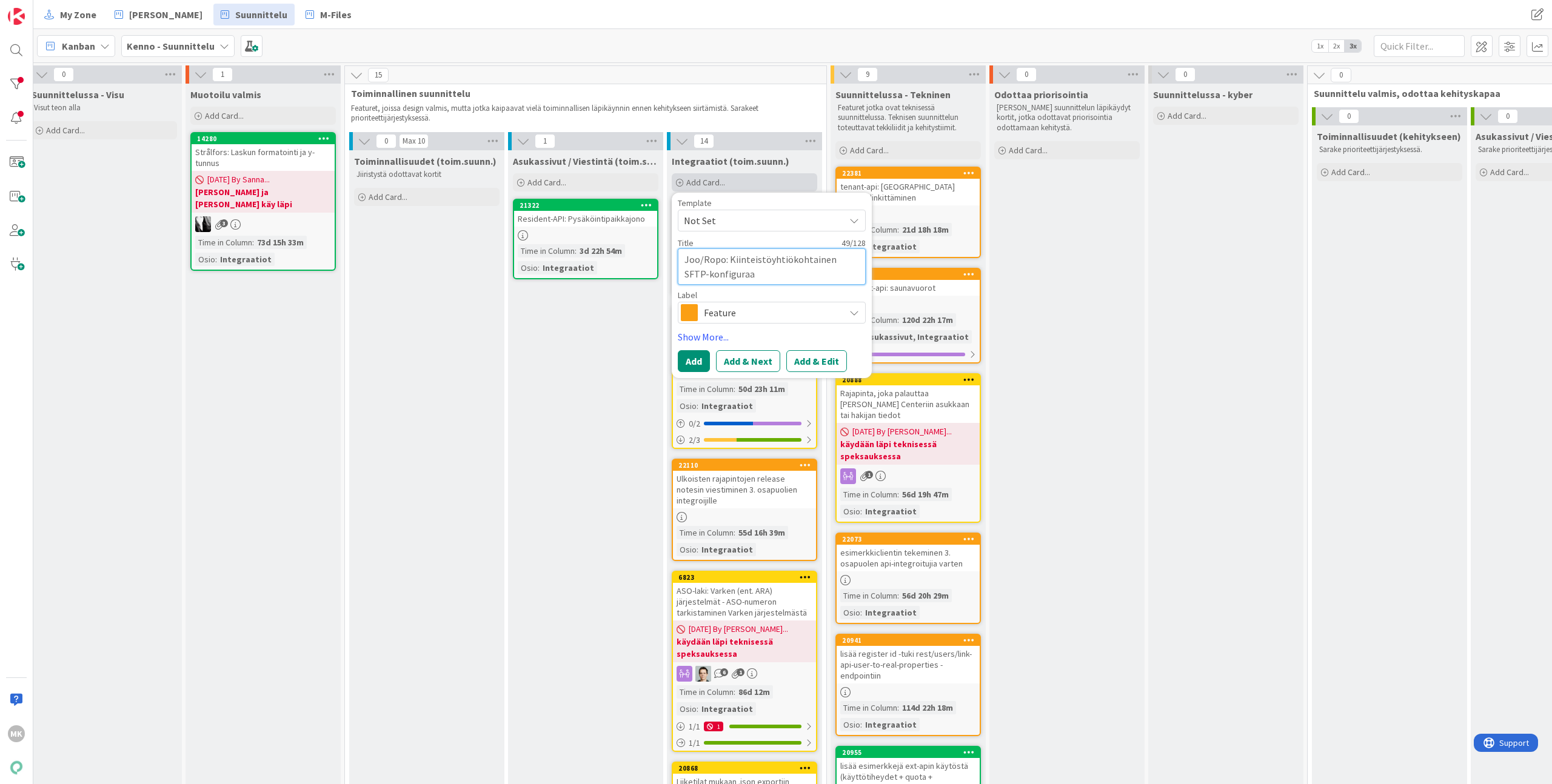
type textarea "x"
type textarea "Joo/Ropo: Kiinteistöyhtiökohtainen SFTP-konfiguraat"
type textarea "x"
type textarea "Joo/Ropo: Kiinteistöyhtiökohtainen SFTP-konfiguraati"
type textarea "x"
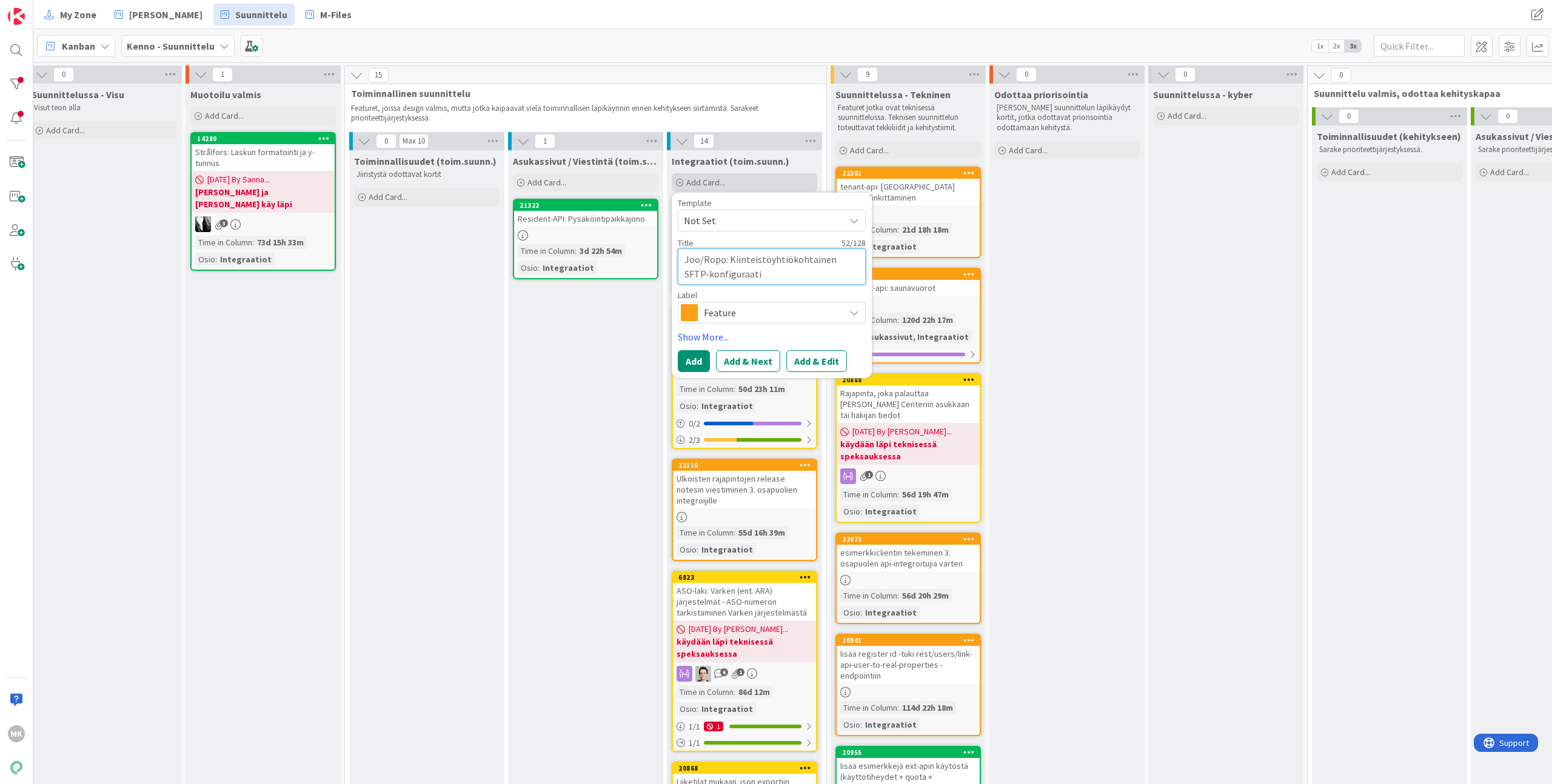
type textarea "Joo/Ropo: Kiinteistöyhtiökohtainen SFTP-konfiguraatio"
type textarea "x"
type textarea "Joo/Ropo: Kiinteistöyhtiökohtainen SFTP-konfiguraatio"
type textarea "x"
type textarea "Joo/Ropo: Kiinteistöyhtiökohtainen SFTP-konfiguraatio F"
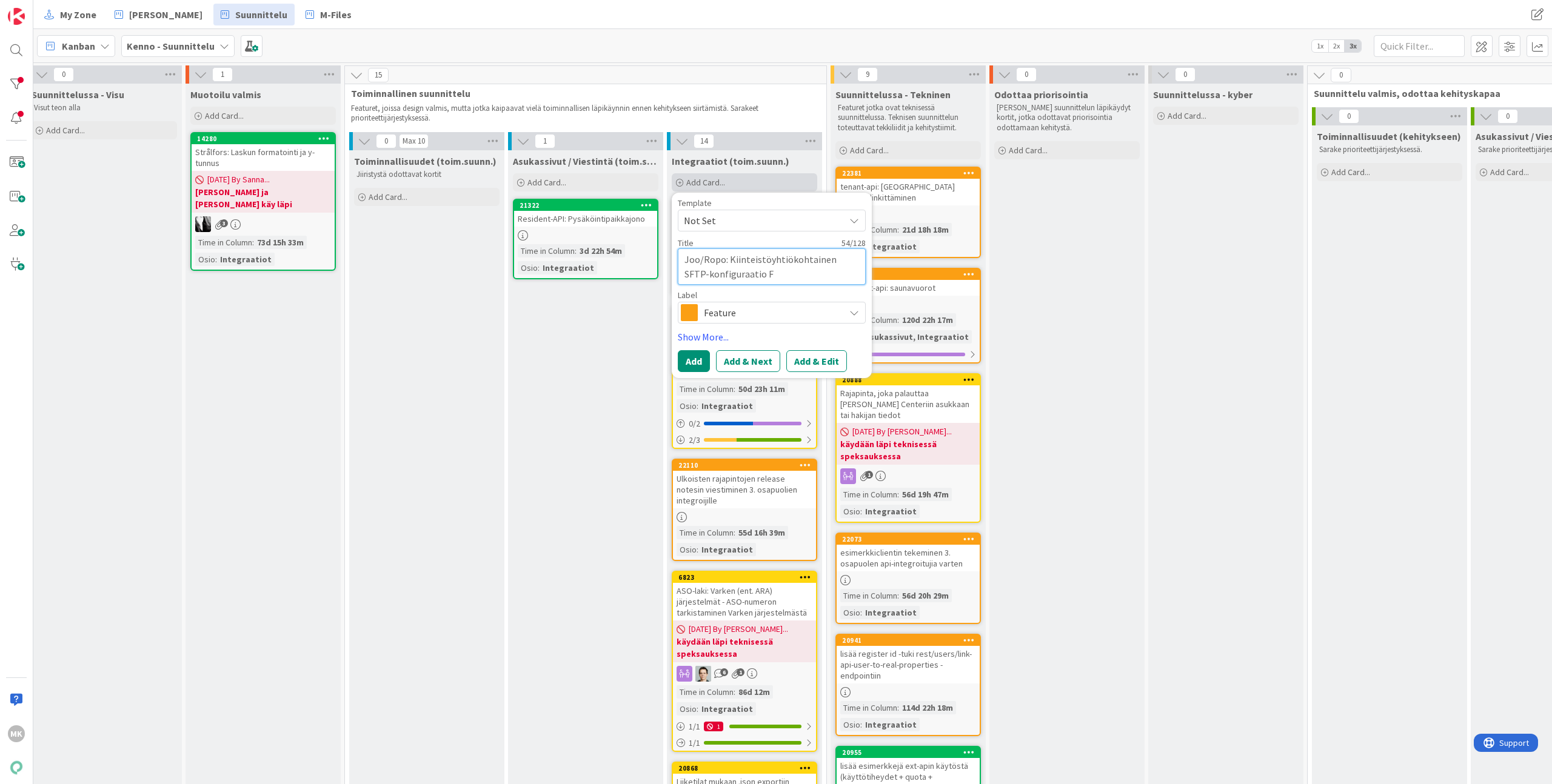
type textarea "x"
type textarea "Joo/Ropo: Kiinteistöyhtiökohtainen SFTP-konfiguraatio Fi"
type textarea "x"
type textarea "Joo/Ropo: Kiinteistöyhtiökohtainen SFTP-konfiguraatio Fin"
type textarea "x"
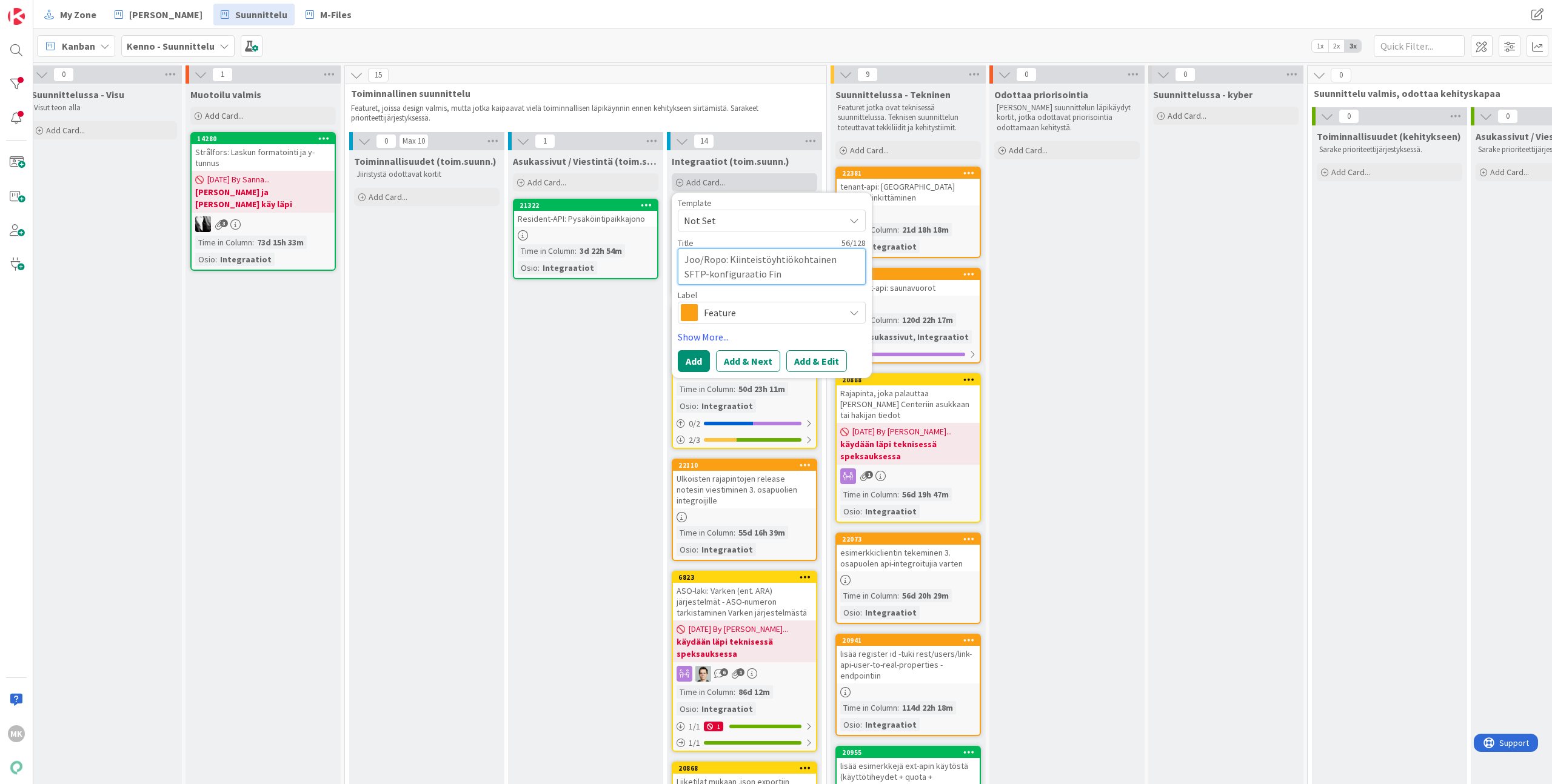
type textarea "Joo/Ropo: Kiinteistöyhtiökohtainen SFTP-konfiguraatio Fino"
type textarea "x"
type textarea "Joo/Ropo: Kiinteistöyhtiökohtainen SFTP-konfiguraatio Finov"
type textarea "x"
type textarea "Joo/Ropo: Kiinteistöyhtiökohtainen SFTP-konfiguraatio Fino"
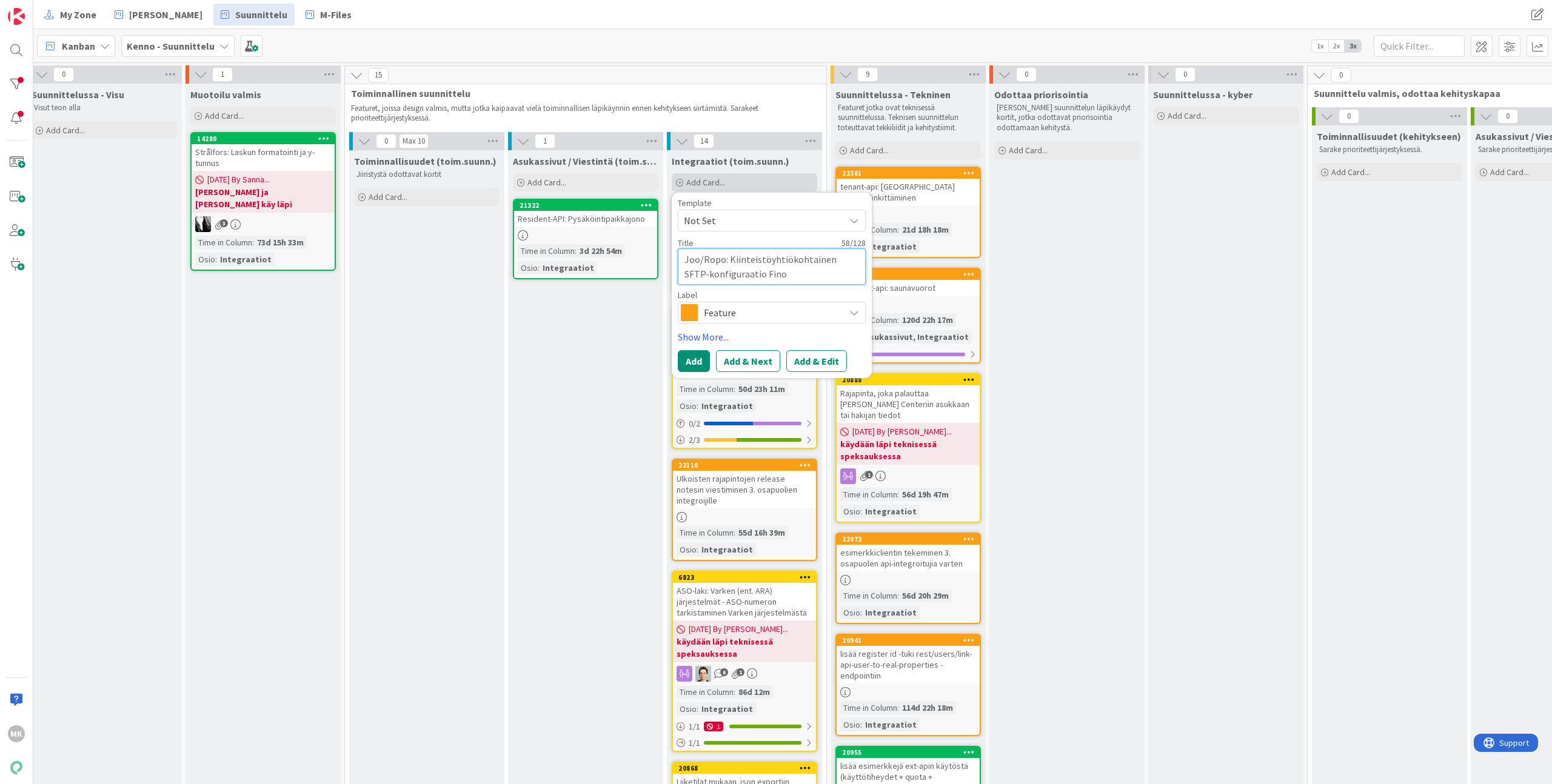
type textarea "x"
type textarea "Joo/Ropo: Kiinteistöyhtiökohtainen SFTP-konfiguraatio Fin"
type textarea "x"
type textarea "Joo/Ropo: Kiinteistöyhtiökohtainen SFTP-konfiguraatio Finv"
type textarea "x"
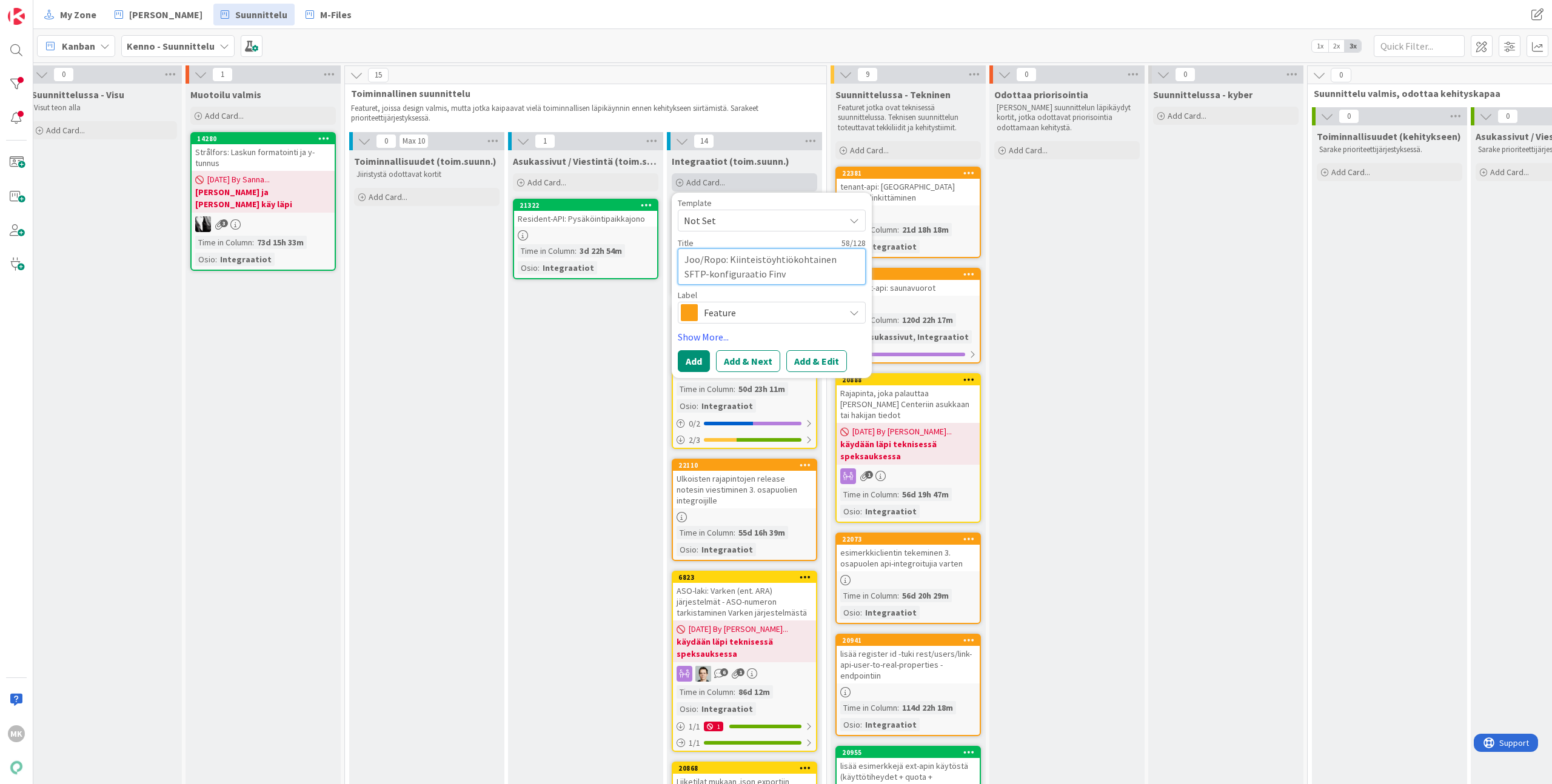
type textarea "Joo/Ropo: Kiinteistöyhtiökohtainen SFTP-konfiguraatio Finvo"
type textarea "x"
type textarea "Joo/Ropo: Kiinteistöyhtiökohtainen SFTP-konfiguraatio Finvoi"
type textarea "x"
type textarea "Joo/Ropo: Kiinteistöyhtiökohtainen SFTP-konfiguraatio Finvoic"
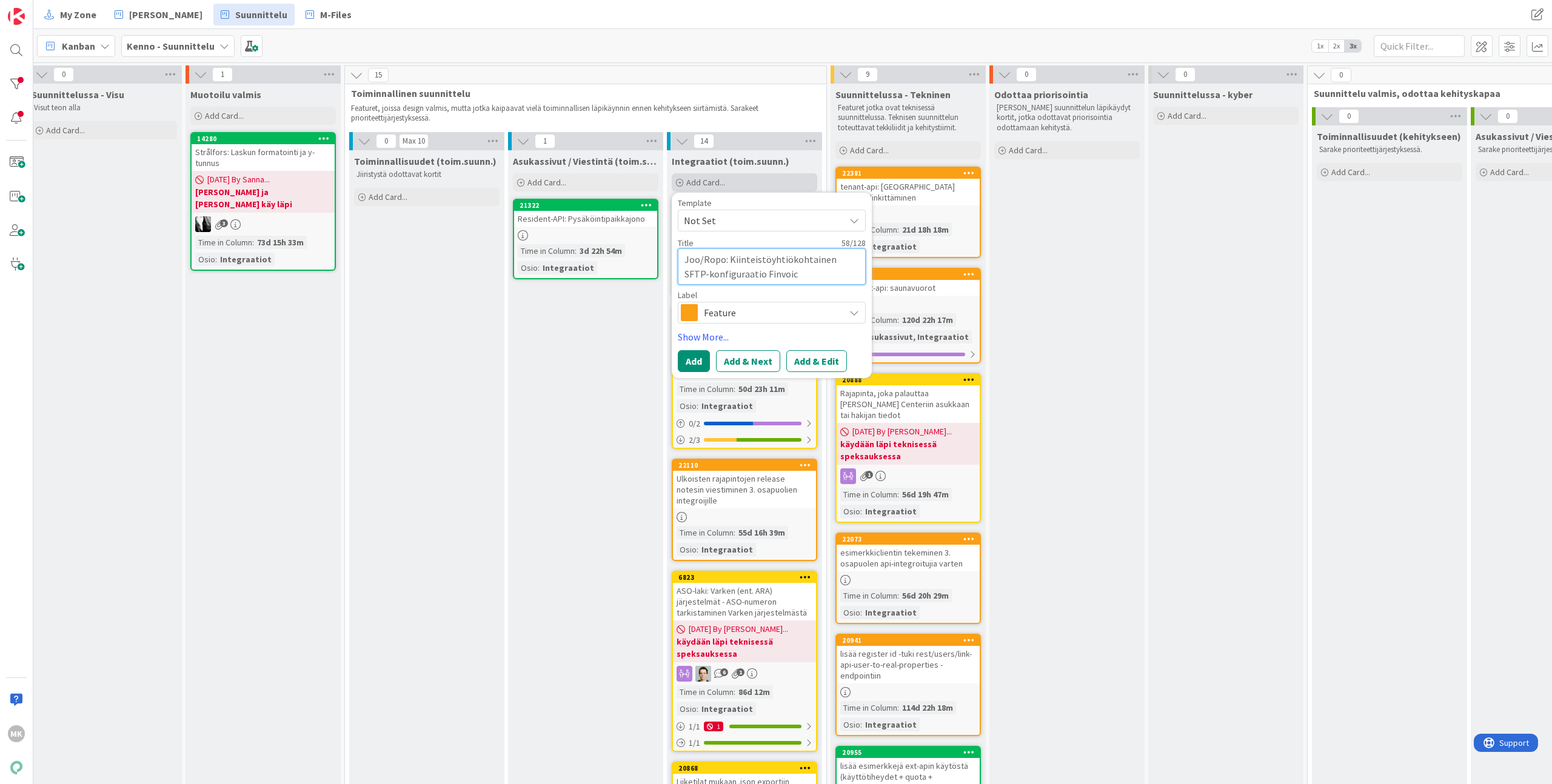
type textarea "x"
type textarea "Joo/Ropo: Kiinteistöyhtiökohtainen SFTP-konfiguraatio Finvoice"
type textarea "x"
type textarea "Joo/Ropo: Kiinteistöyhtiökohtainen SFTP-konfiguraatio Finvoice-"
type textarea "x"
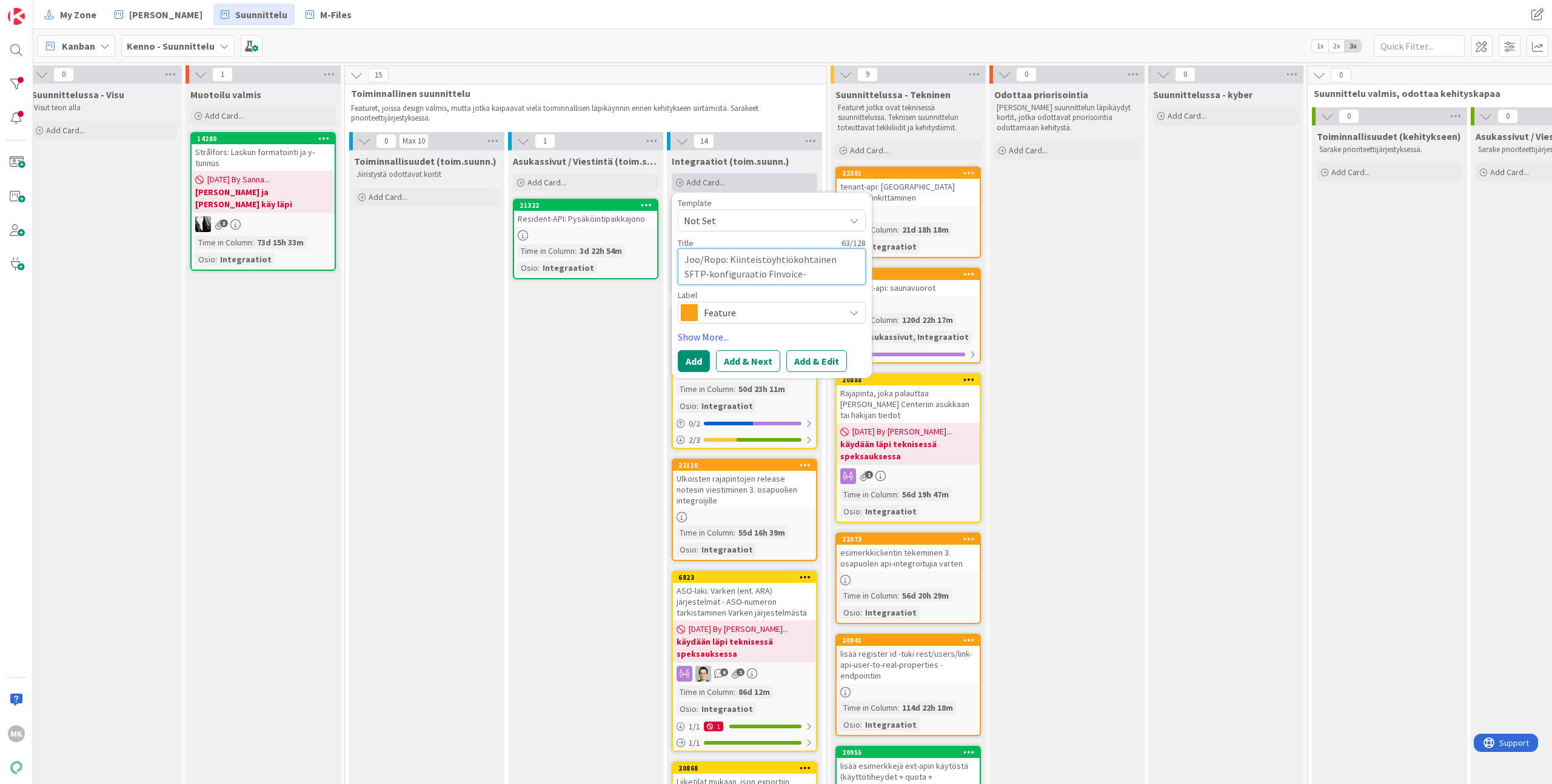
type textarea "Joo/Ropo: Kiinteistöyhtiökohtainen SFTP-konfiguraatio Finvoice-i"
type textarea "x"
type textarea "Joo/Ropo: Kiinteistöyhtiökohtainen SFTP-konfiguraatio Finvoice-in"
type textarea "x"
type textarea "Joo/Ropo: Kiinteistöyhtiökohtainen SFTP-konfiguraatio Finvoice-int"
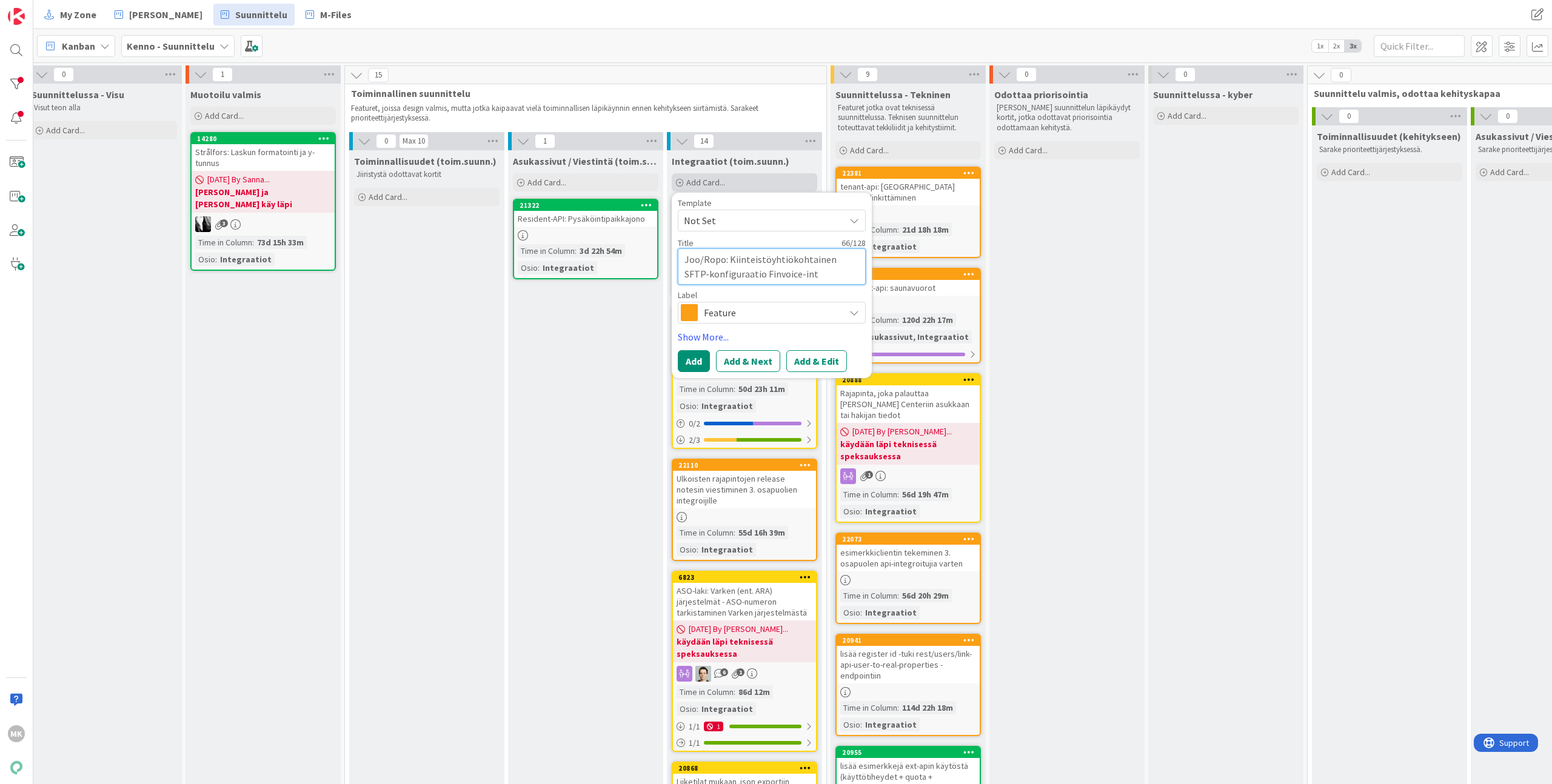
type textarea "x"
type textarea "Joo/Ropo: Kiinteistöyhtiökohtainen SFTP-konfiguraatio Finvoice-inte"
type textarea "x"
type textarea "Joo/Ropo: Kiinteistöyhtiökohtainen SFTP-konfiguraatio Finvoice-integ"
type textarea "x"
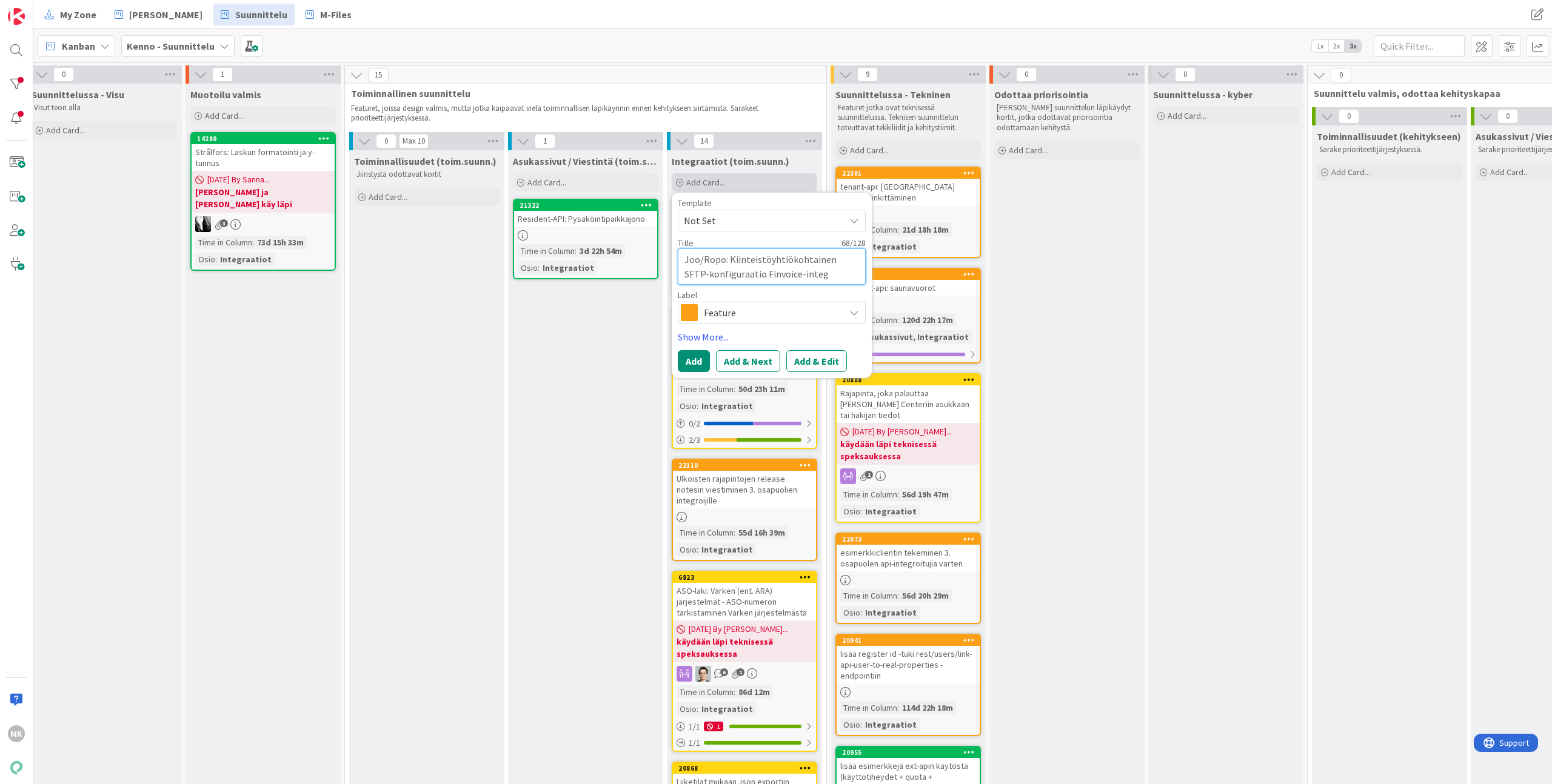
type textarea "Joo/Ropo: Kiinteistöyhtiökohtainen SFTP-konfiguraatio Finvoice-integr"
type textarea "x"
type textarea "Joo/Ropo: Kiinteistöyhtiökohtainen SFTP-konfiguraatio Finvoice-integra"
type textarea "x"
type textarea "Joo/Ropo: Kiinteistöyhtiökohtainen SFTP-konfiguraatio Finvoice-integraa"
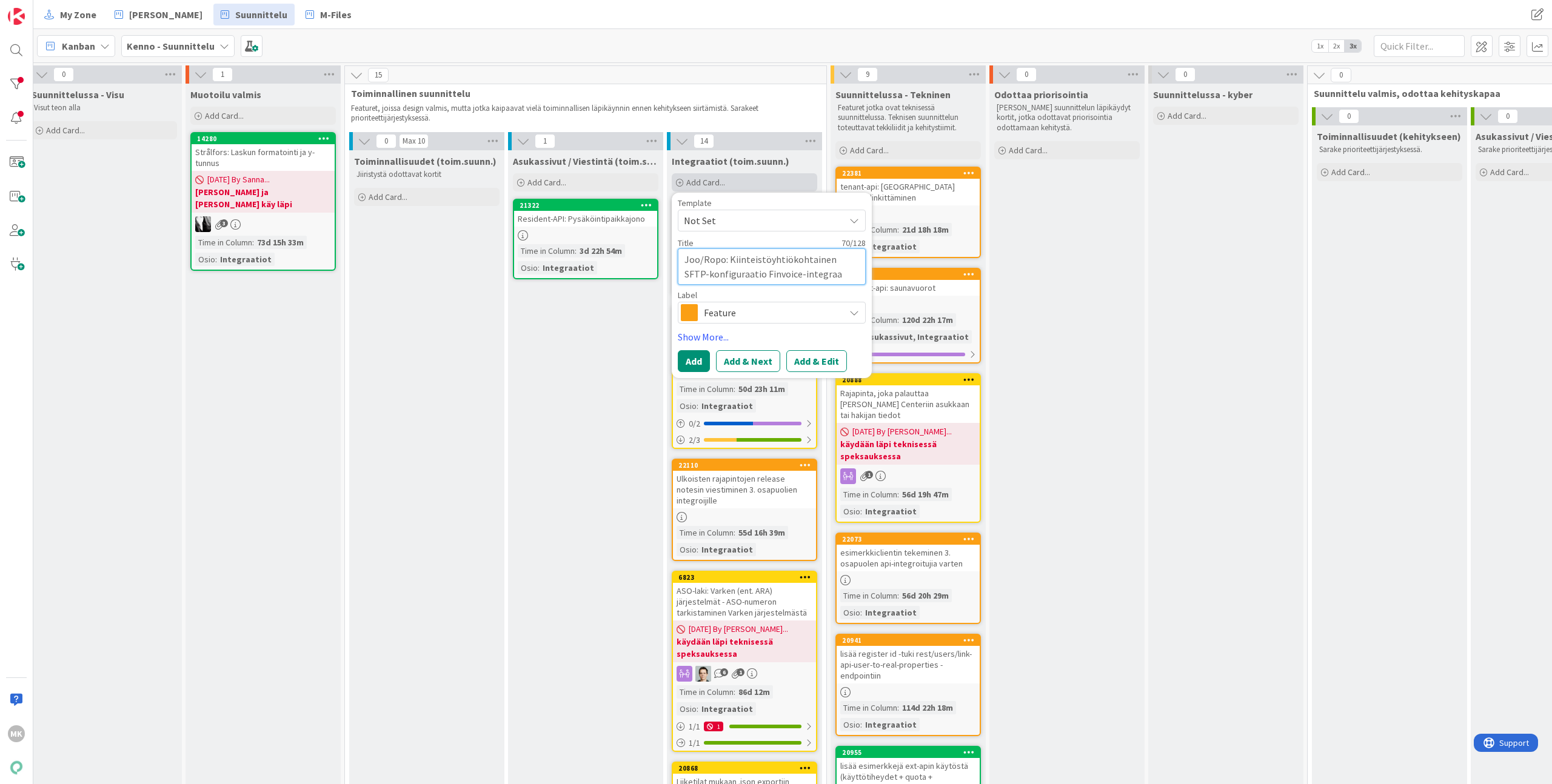
type textarea "x"
type textarea "Joo/Ropo: Kiinteistöyhtiökohtainen SFTP-konfiguraatio Finvoice-integraat"
type textarea "x"
type textarea "Joo/Ropo: Kiinteistöyhtiökohtainen SFTP-konfiguraatio Finvoice-integraati"
type textarea "x"
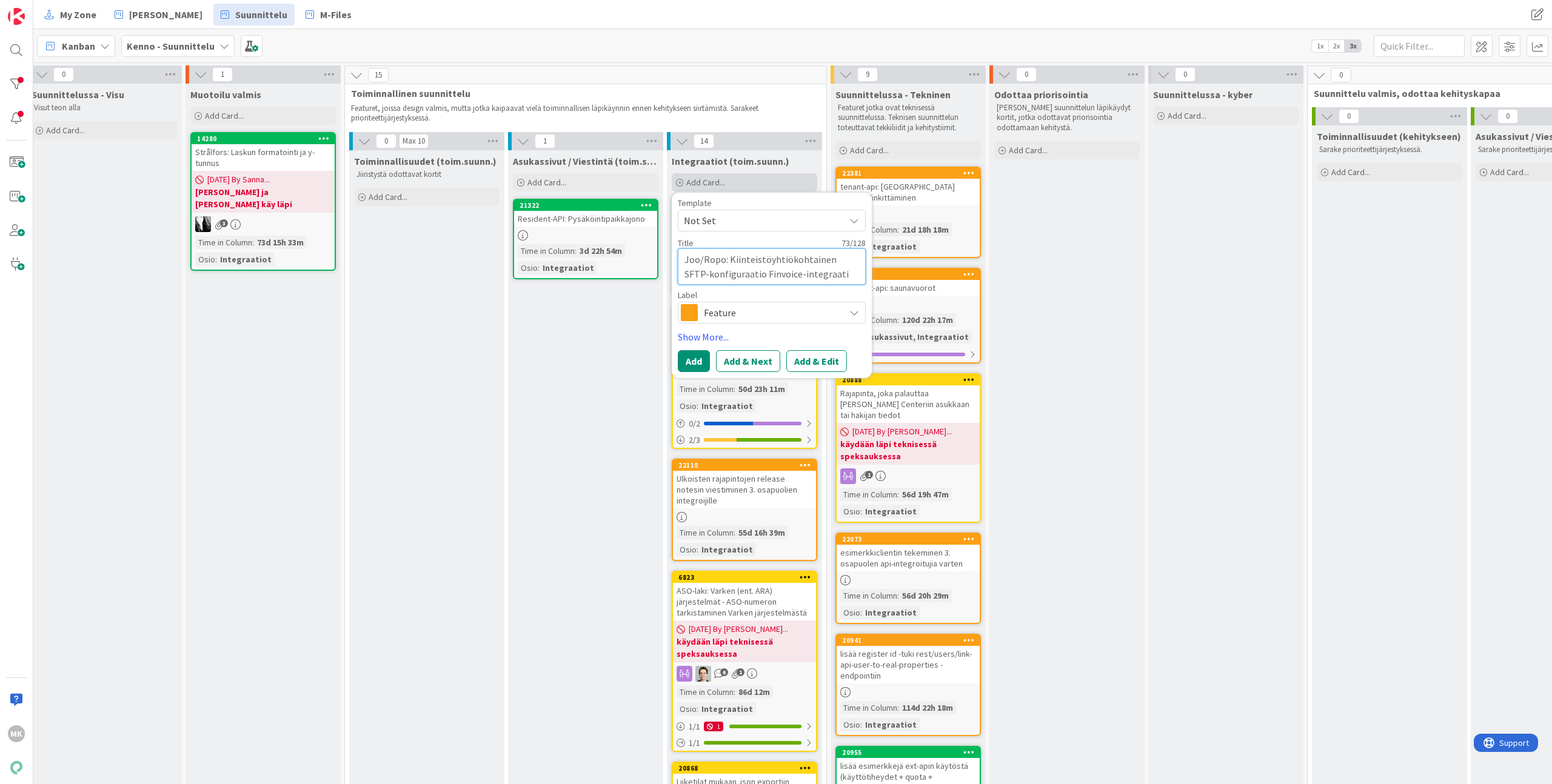
type textarea "Joo/Ropo: Kiinteistöyhtiökohtainen SFTP-konfiguraatio Finvoice-integraatio"
type textarea "x"
type textarea "Joo/Ropo: Kiinteistöyhtiökohtainen SFTP-konfiguraatio Finvoice-integraatioo"
type textarea "x"
type textarea "Joo/Ropo: Kiinteistöyhtiökohtainen SFTP-konfiguraatio Finvoice-integraatioon"
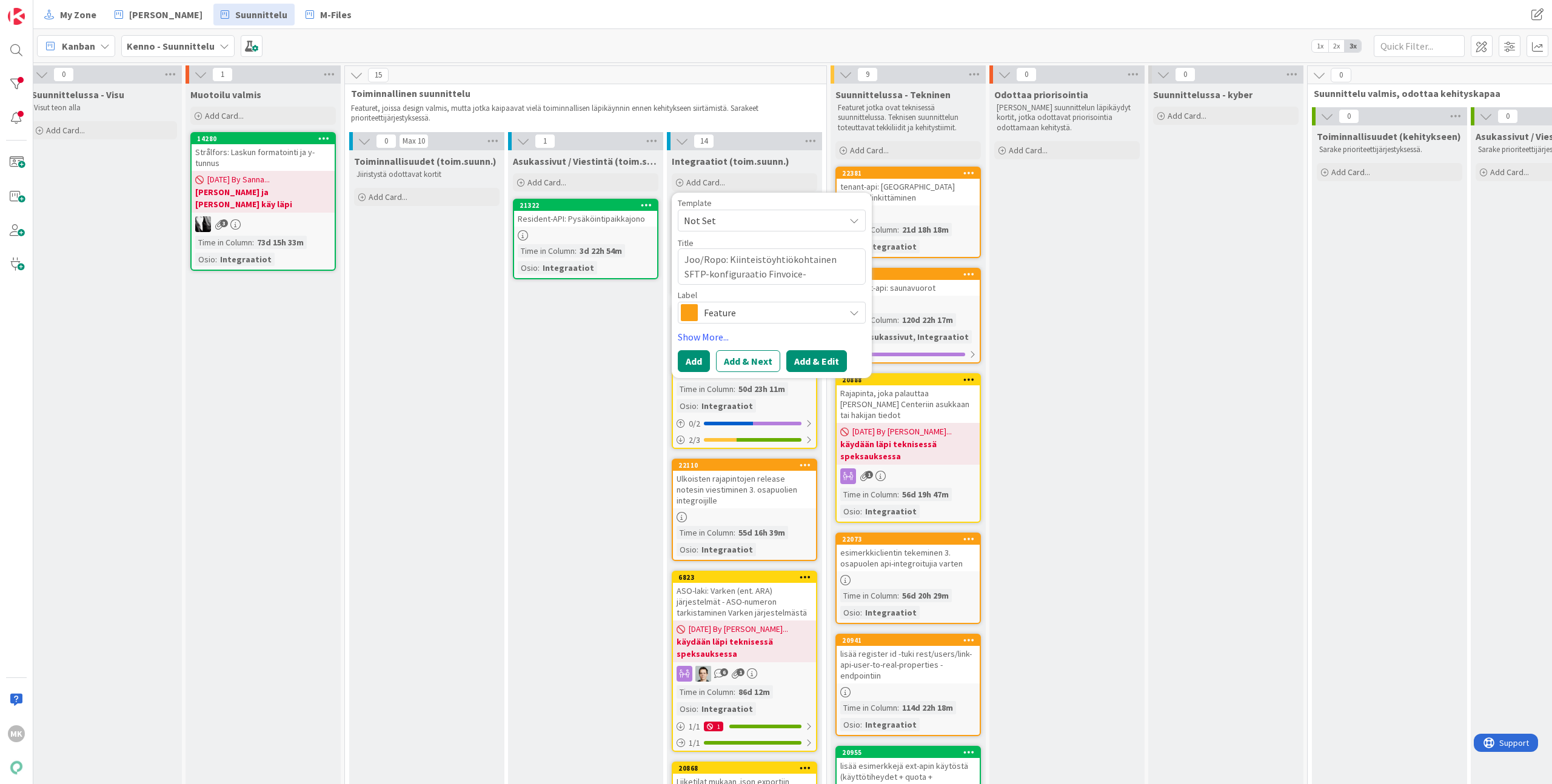
click at [799, 368] on button "Add & Edit" at bounding box center [817, 361] width 61 height 21
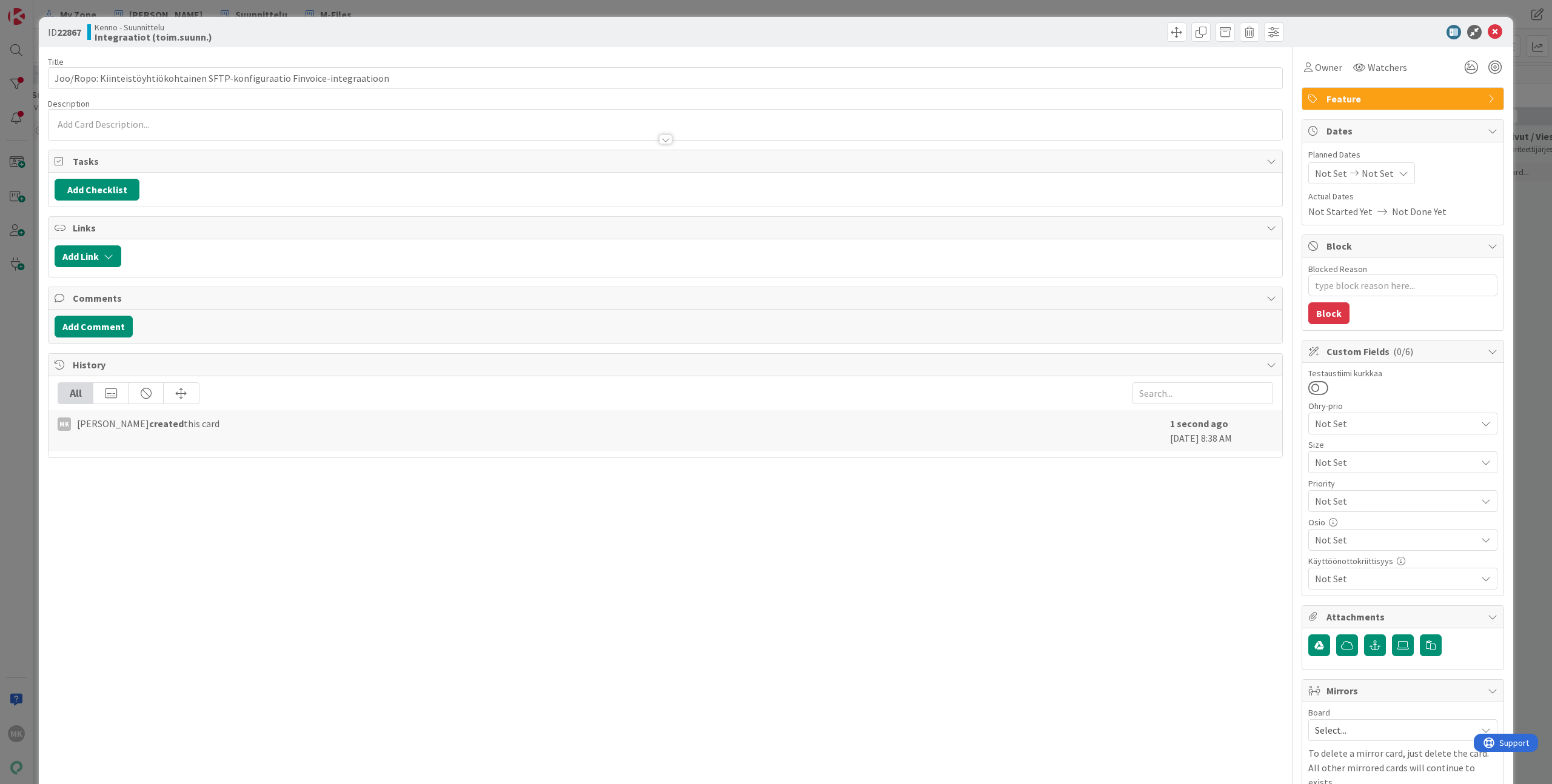
click at [1369, 543] on span "Not Set" at bounding box center [1395, 540] width 161 height 15
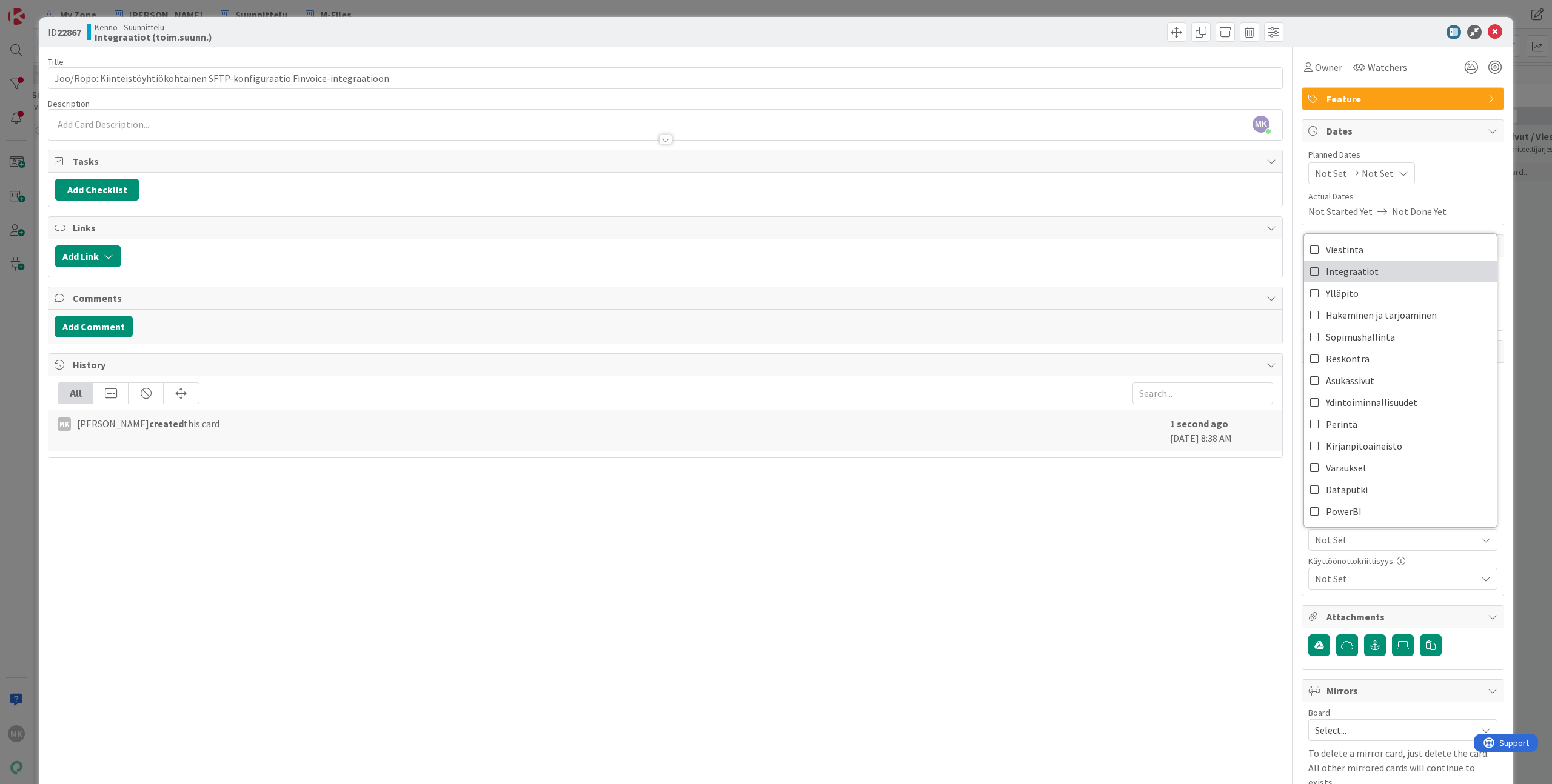
click at [1343, 278] on span "Integraatiot" at bounding box center [1352, 271] width 53 height 18
click at [1209, 565] on div "Title 76 / 128 Joo/Ropo: Kiinteistöyhtiökohtainen SFTP-konfiguraatio Finvoice-i…" at bounding box center [665, 438] width 1235 height 781
click at [1315, 576] on span "Not Set" at bounding box center [1395, 578] width 161 height 15
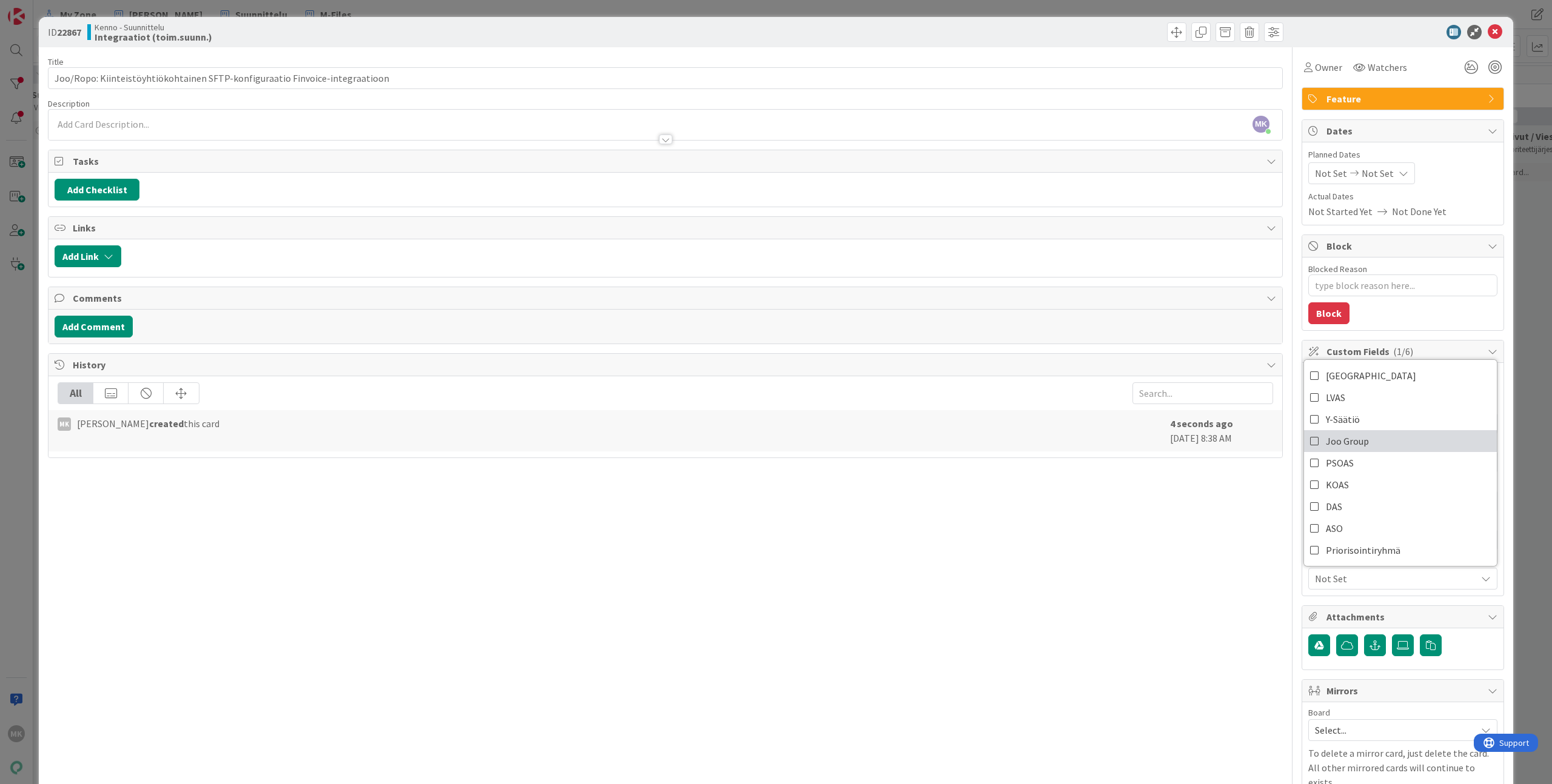
click at [1327, 446] on span "Joo Group" at bounding box center [1347, 440] width 43 height 18
type textarea "x"
click at [1202, 544] on div "Title 76 / 128 Joo/Ropo: Kiinteistöyhtiökohtainen SFTP-konfiguraatio Finvoice-i…" at bounding box center [665, 438] width 1235 height 781
click at [548, 132] on div at bounding box center [666, 134] width 1234 height 13
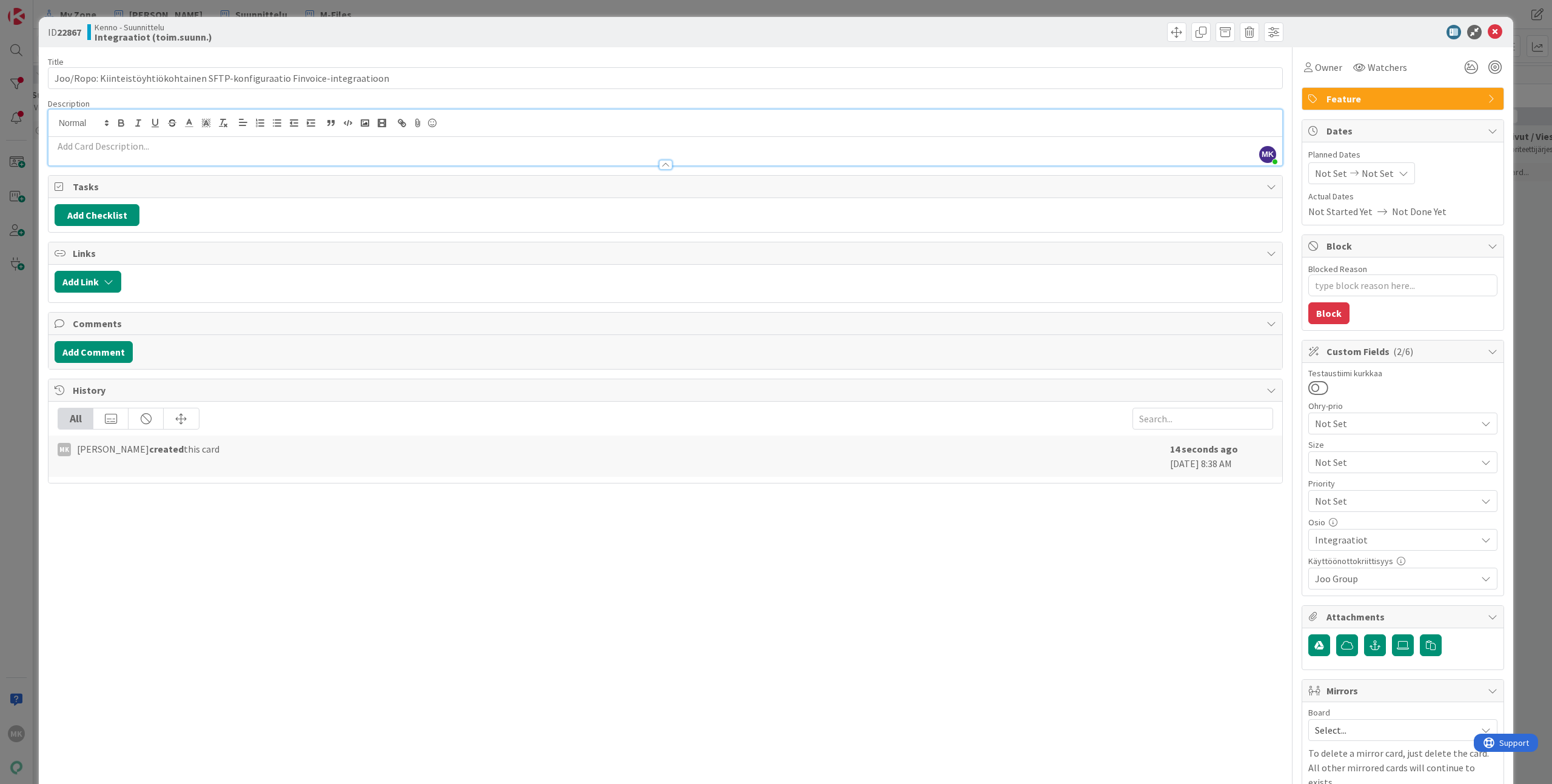
click at [494, 143] on p at bounding box center [665, 147] width 1221 height 14
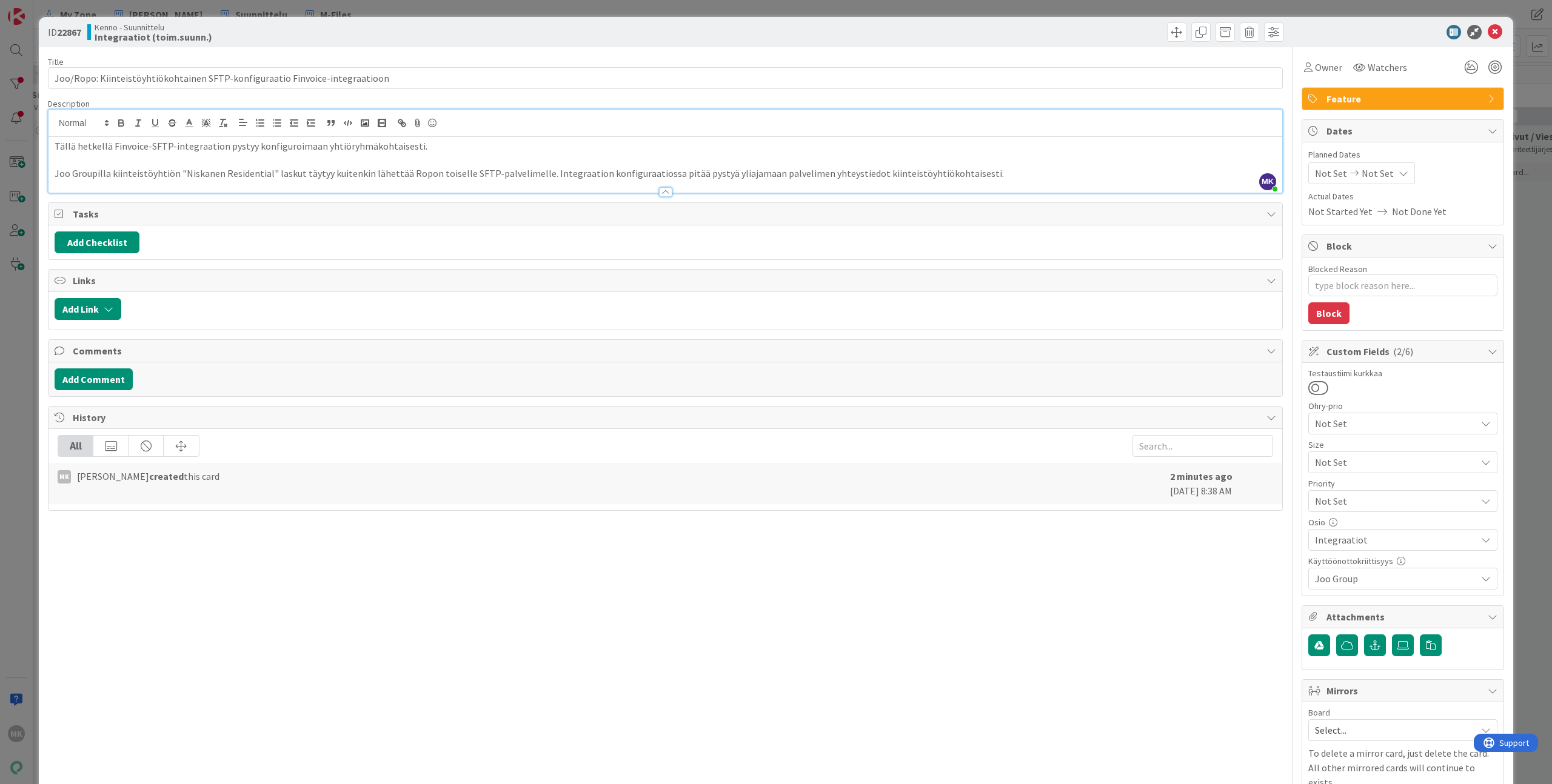
click at [530, 65] on div "Title 76 / 128" at bounding box center [665, 62] width 1235 height 11
drag, startPoint x: 977, startPoint y: 81, endPoint x: 979, endPoint y: 75, distance: 6.3
click at [978, 82] on input "Joo/Ropo: Kiinteistöyhtiökohtainen SFTP-konfiguraatio Finvoice-integraatioon" at bounding box center [665, 78] width 1235 height 21
click at [964, 44] on div "ID 22867 Kenno - Suunnittelu Integraatiot (toim.suunn.)" at bounding box center [776, 32] width 1474 height 30
click at [384, 168] on p "Joo Groupilla kiinteistöyhtiön "Niskanen Residential" laskut täytyy kuitenkin l…" at bounding box center [665, 174] width 1221 height 14
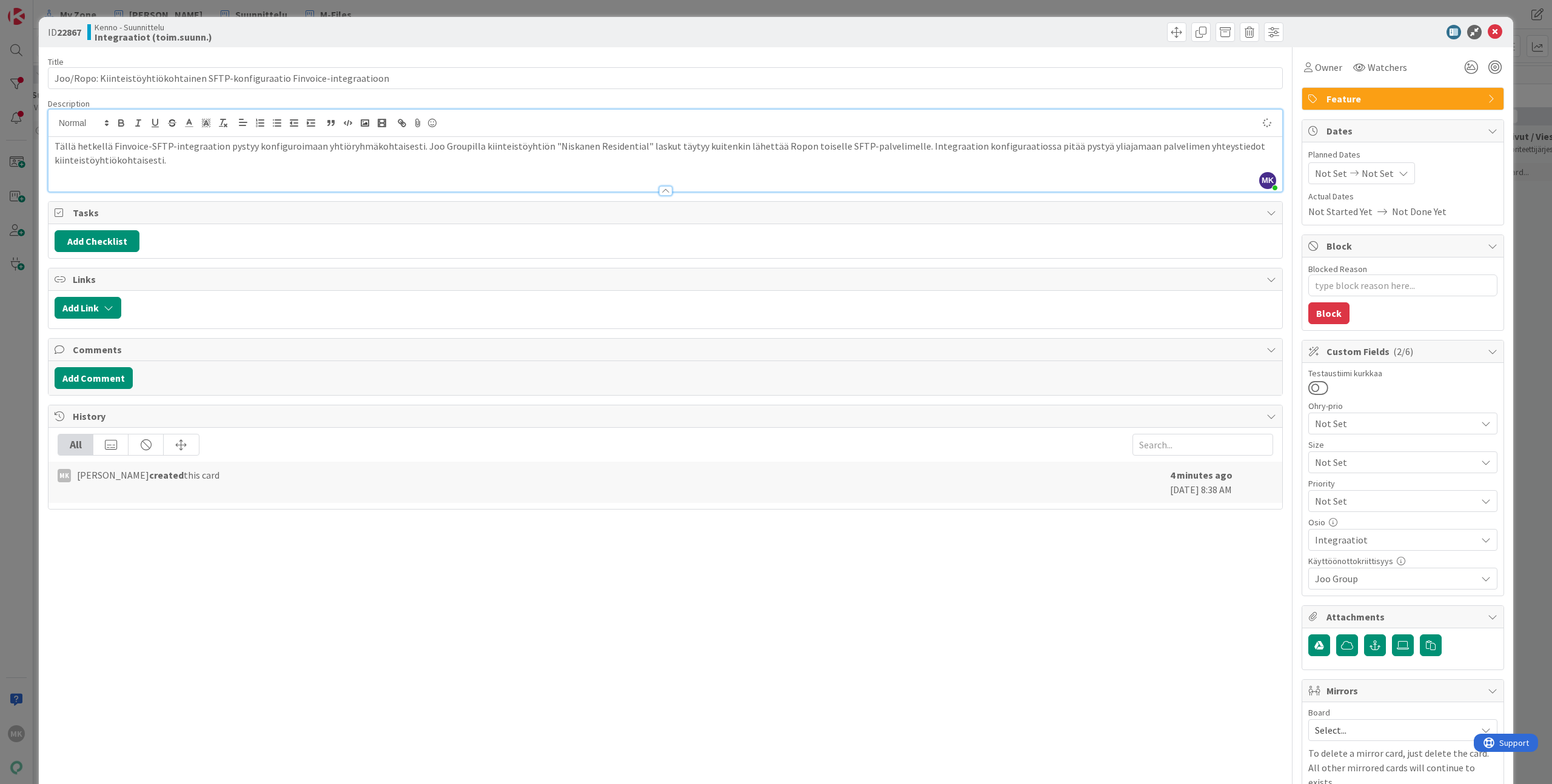
click at [472, 63] on div "Title 76 / 128" at bounding box center [665, 62] width 1235 height 11
click at [793, 152] on p "Tällä hetkellä Finvoice-SFTP-integraation pystyy konfiguroimaan yhtiöryhmäkohta…" at bounding box center [665, 153] width 1221 height 27
click at [832, 607] on div "Title 76 / 128 Joo/Ropo: Kiinteistöyhtiökohtainen SFTP-konfiguraatio Finvoice-i…" at bounding box center [665, 438] width 1235 height 781
type textarea "x"
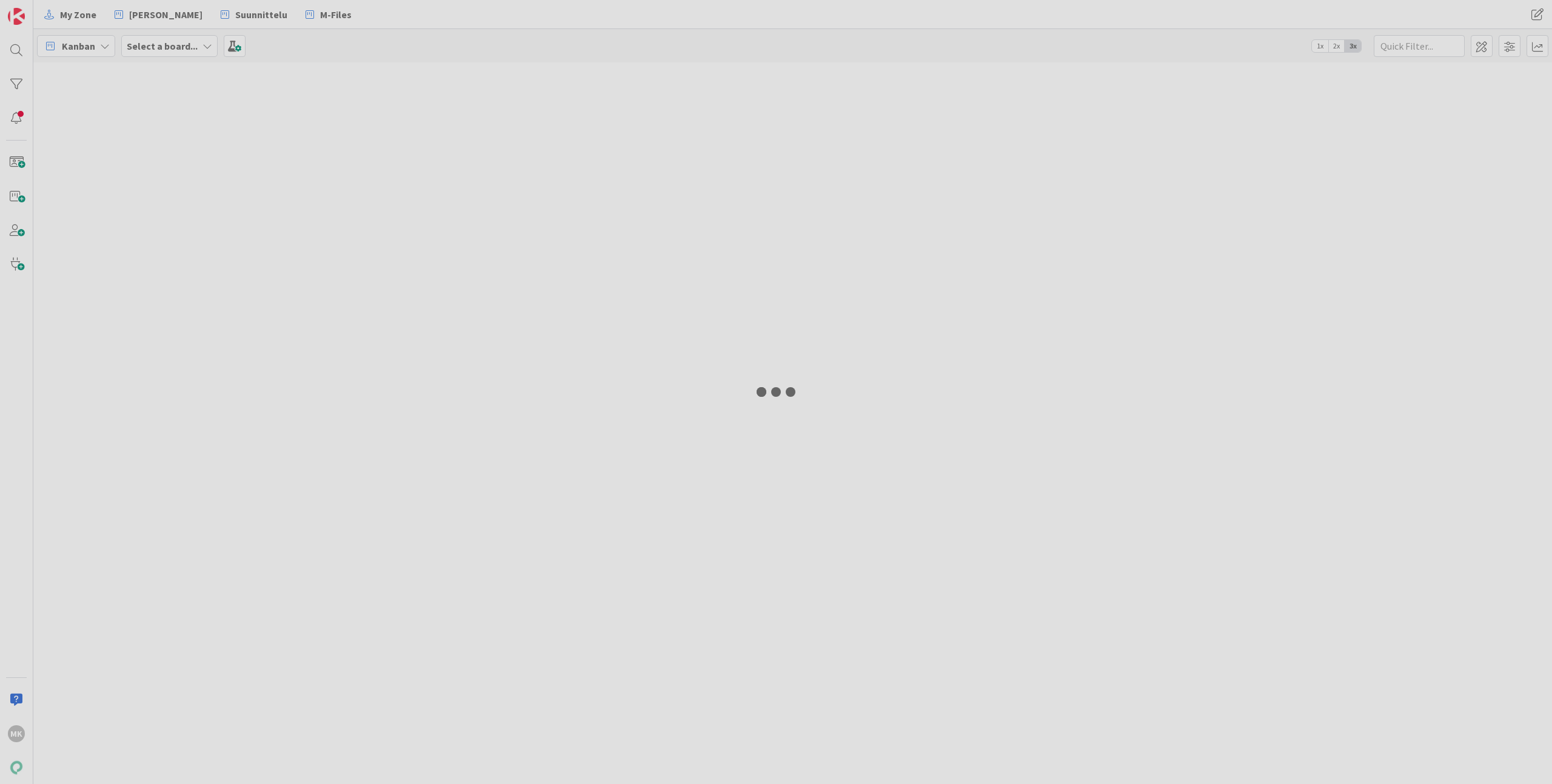
select select "javascript"
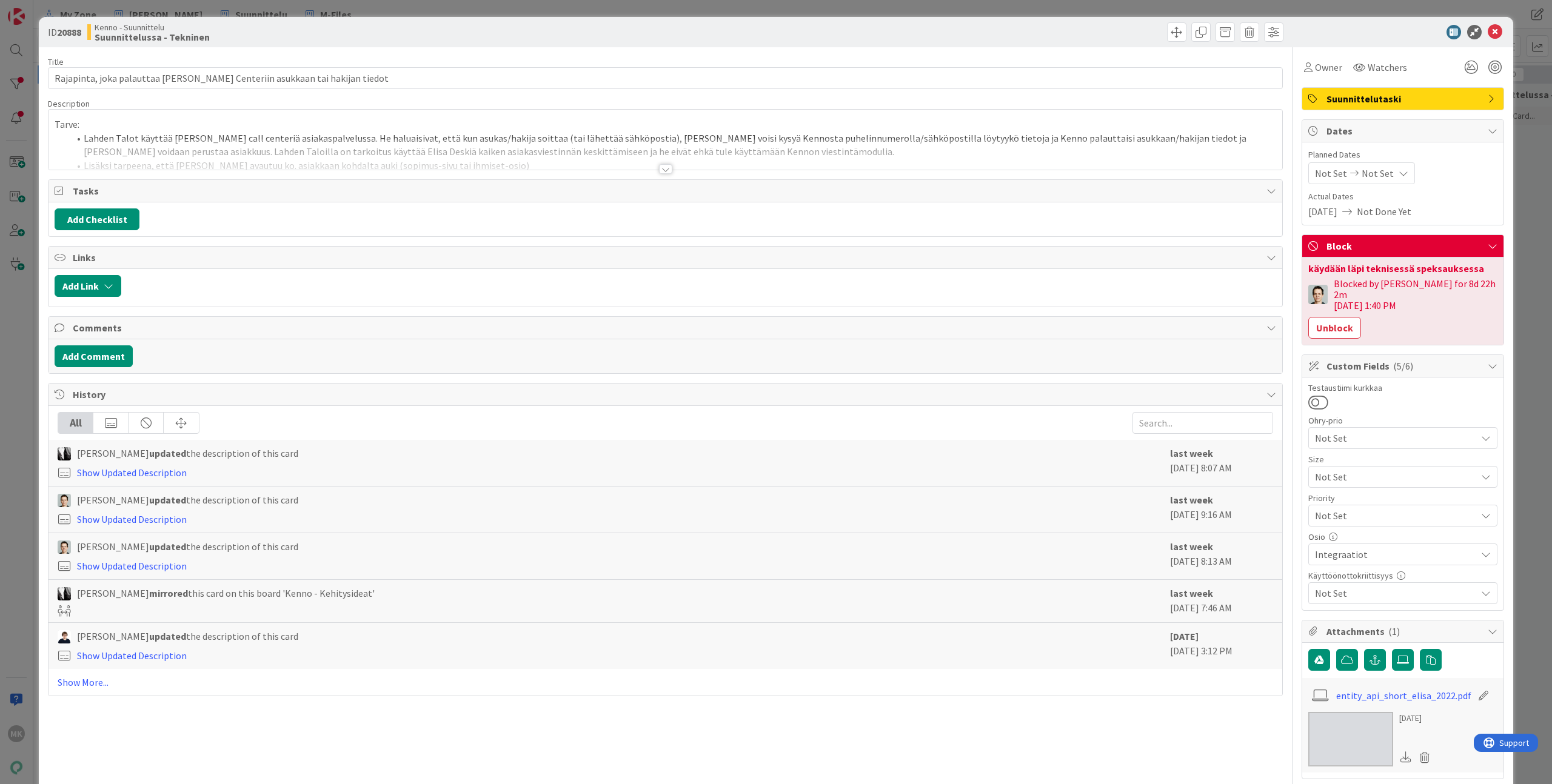
click at [154, 15] on div "ID 20888 Kenno - Suunnittelu Suunnittelussa - Tekninen Title 79 / 128 Rajapinta…" at bounding box center [776, 392] width 1552 height 784
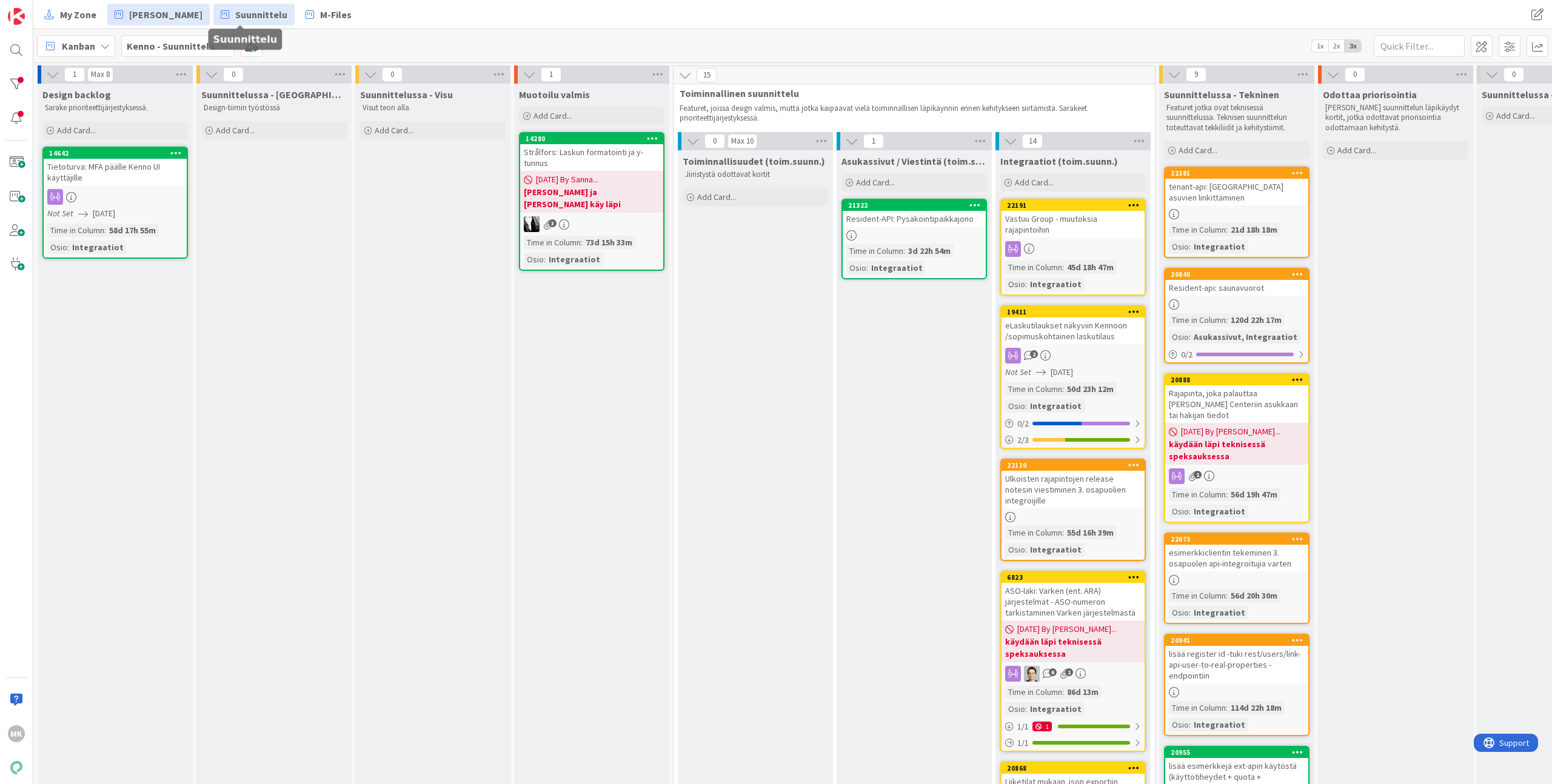
click at [170, 15] on span "[PERSON_NAME]" at bounding box center [166, 14] width 74 height 15
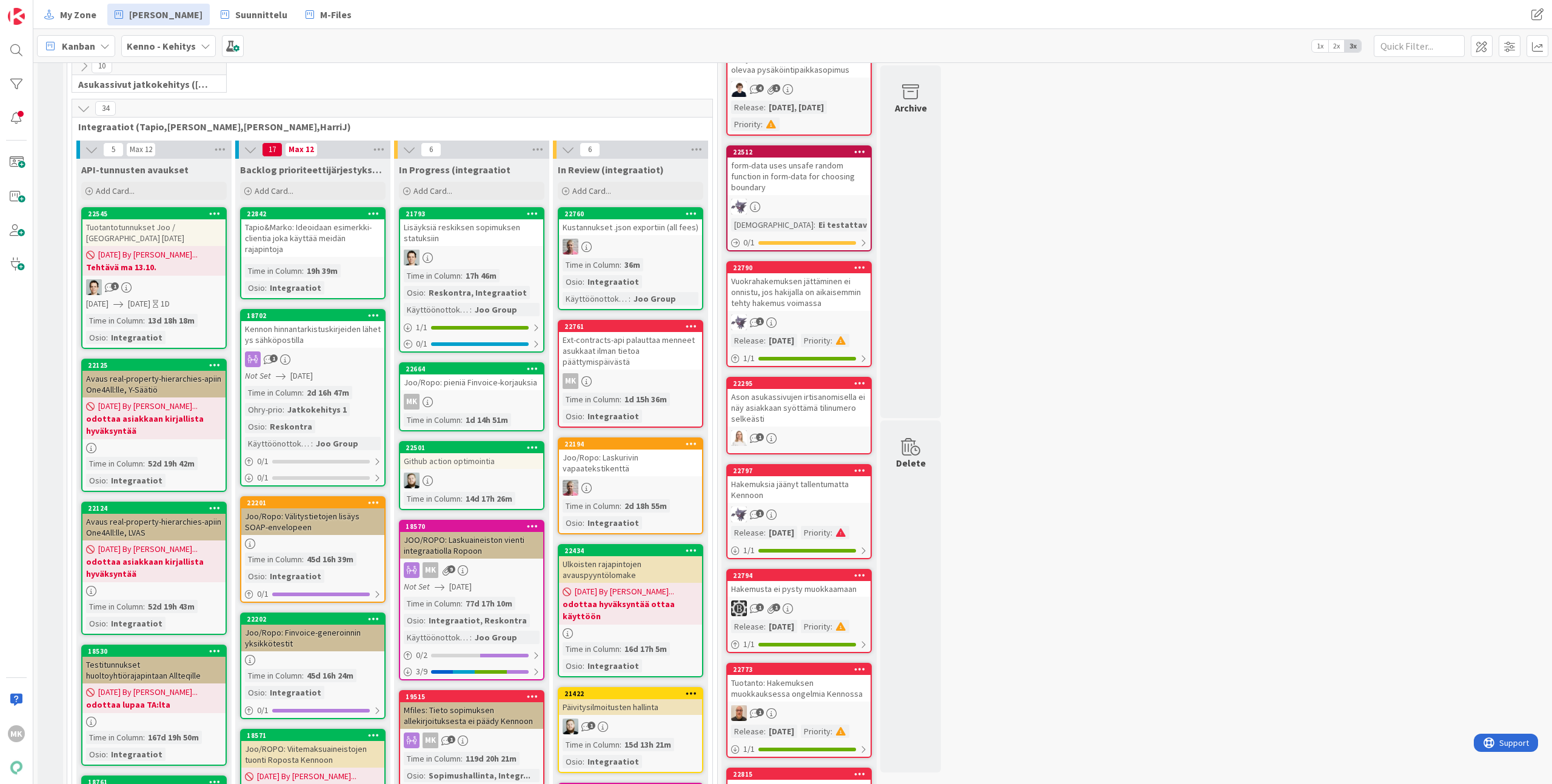
scroll to position [514, 0]
